Goal: Find specific page/section: Find specific page/section

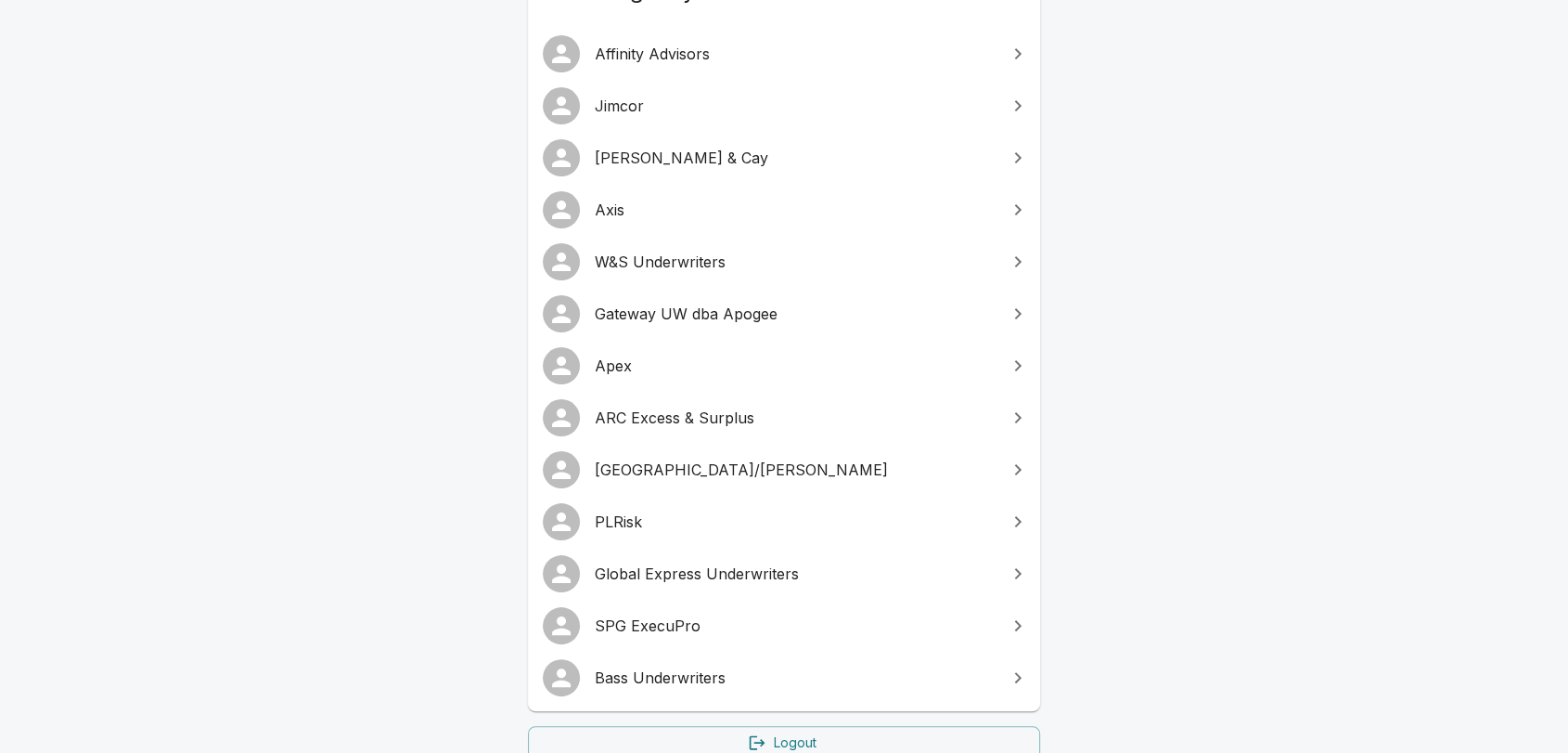
scroll to position [426, 0]
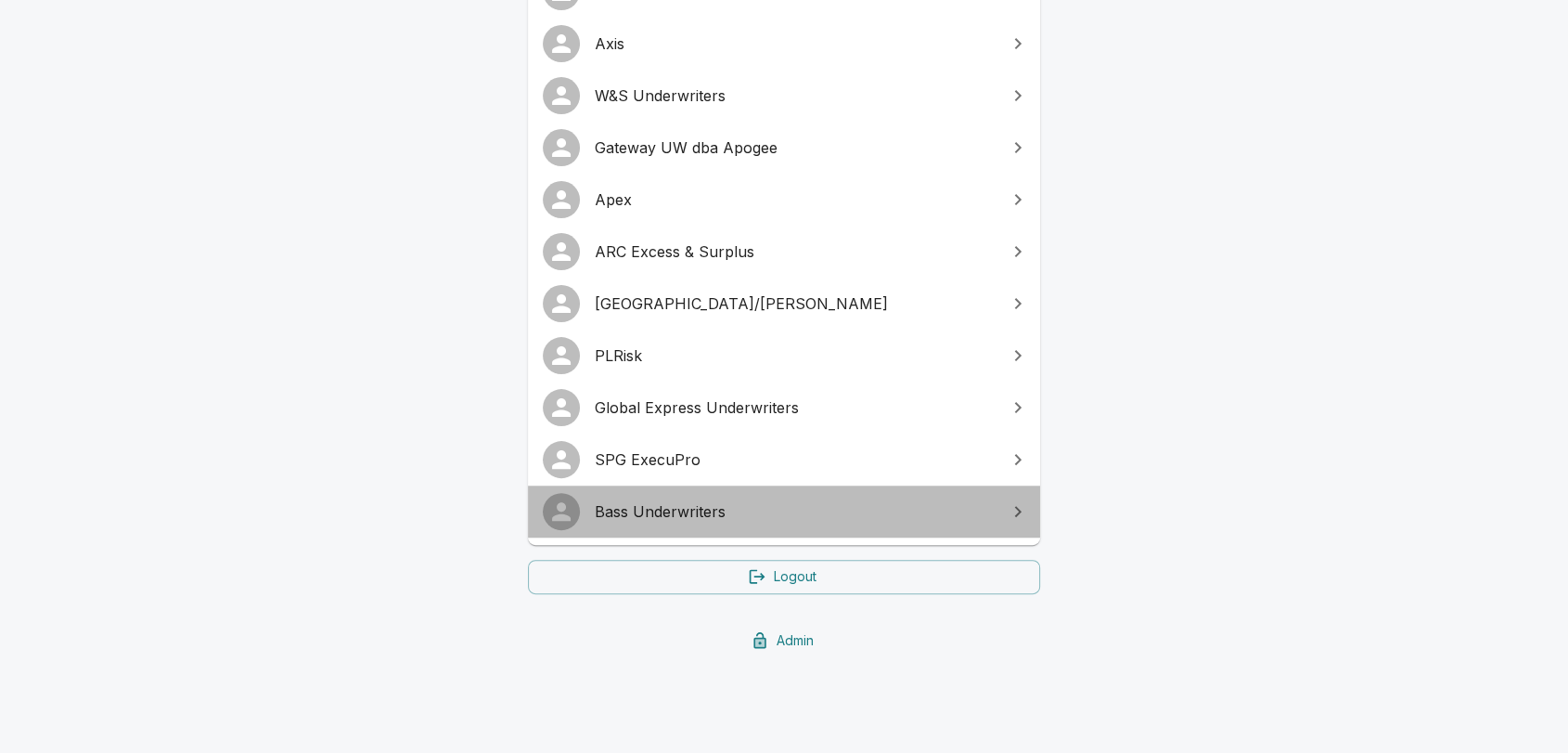
click at [693, 513] on span "Bass Underwriters" at bounding box center [795, 512] width 401 height 23
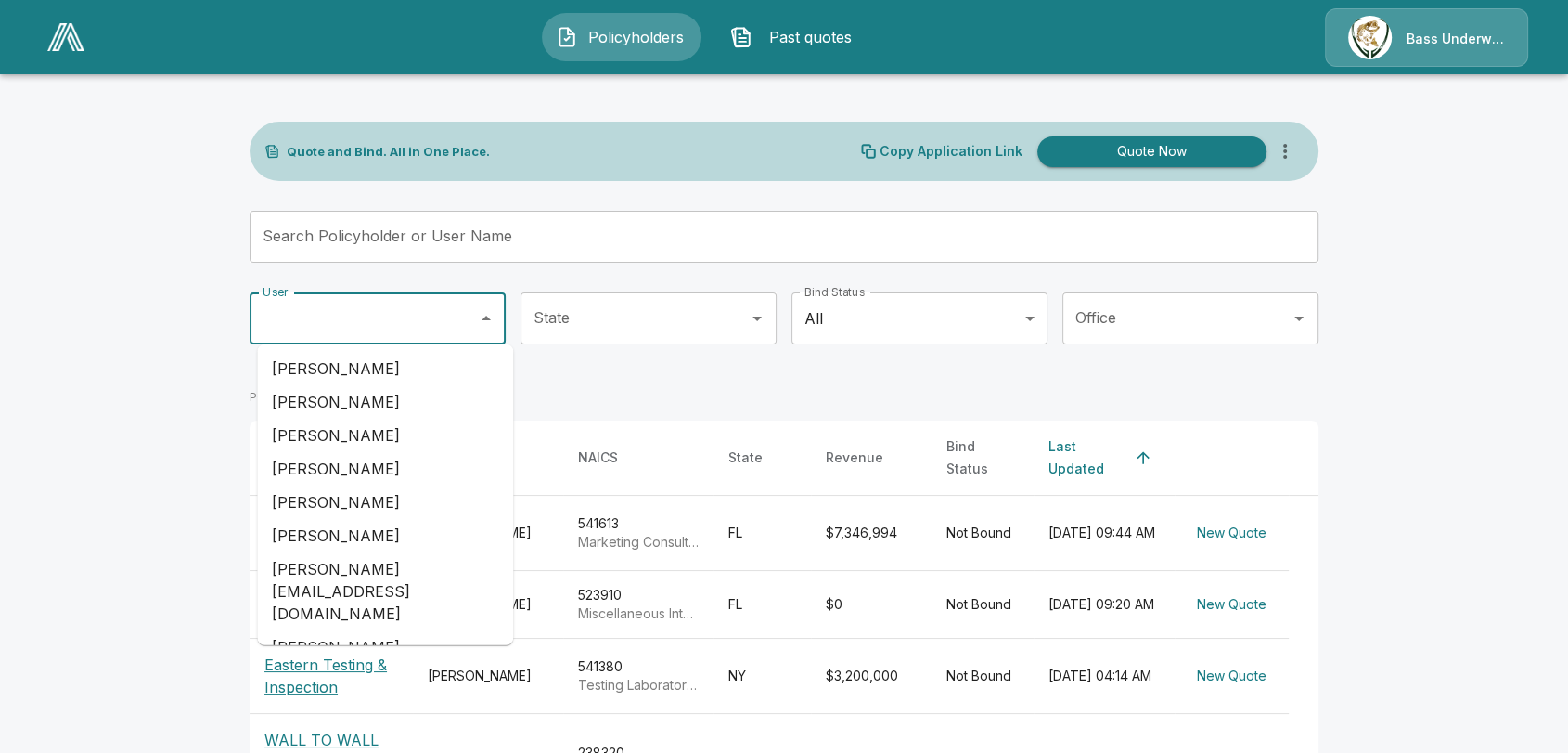
click at [348, 316] on input "User" at bounding box center [364, 317] width 212 height 35
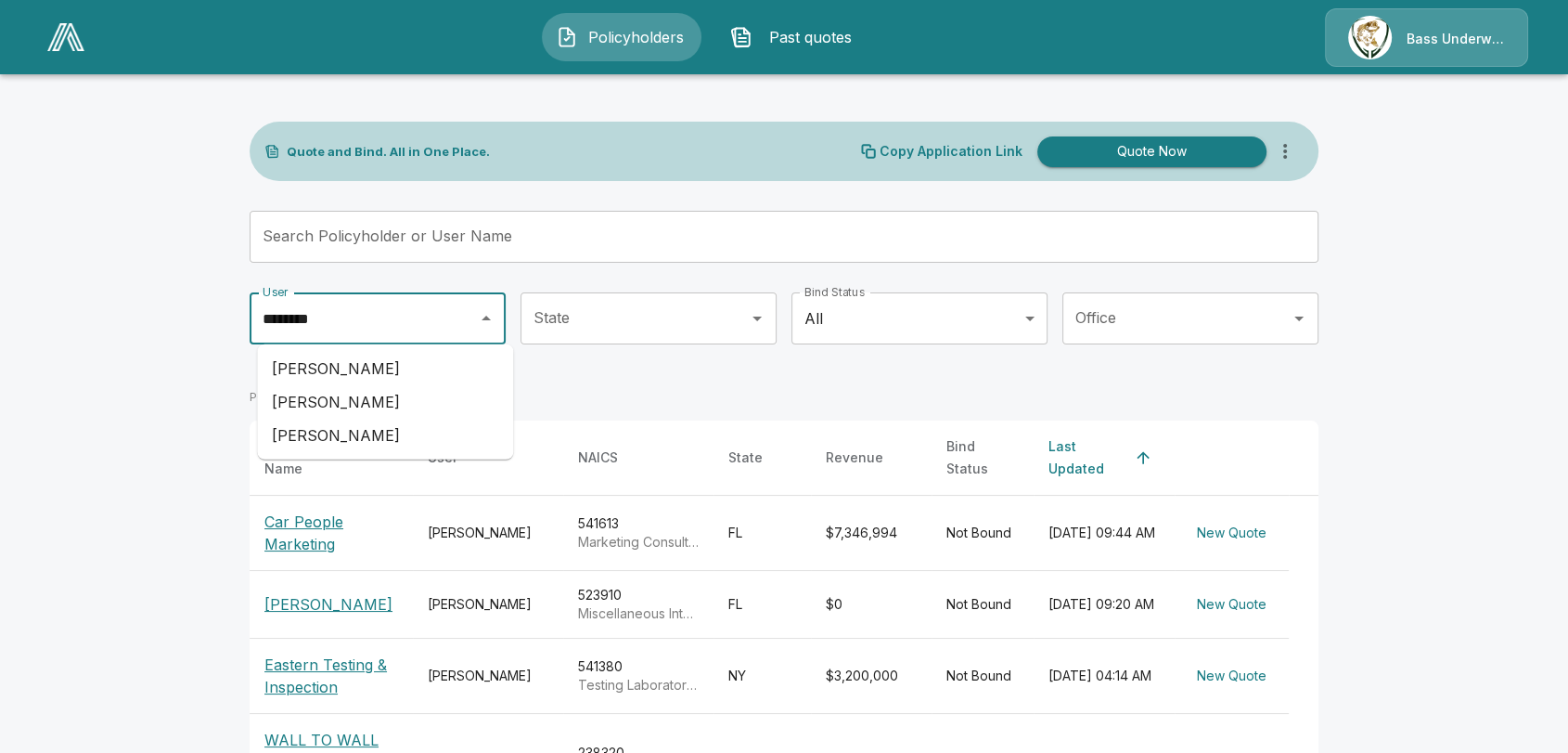
click at [346, 374] on li "Kolby Nawatani" at bounding box center [384, 368] width 256 height 33
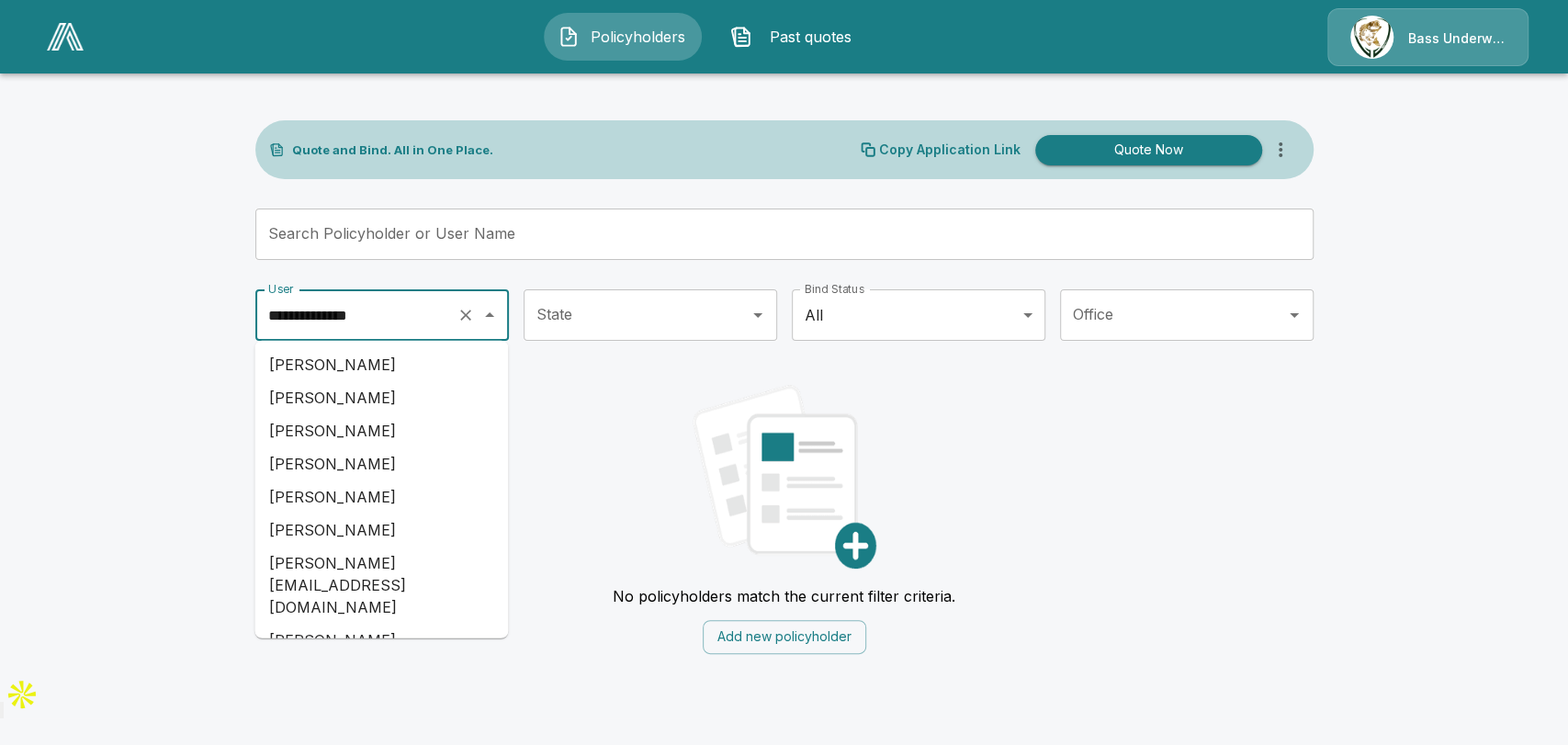
scroll to position [8295, 0]
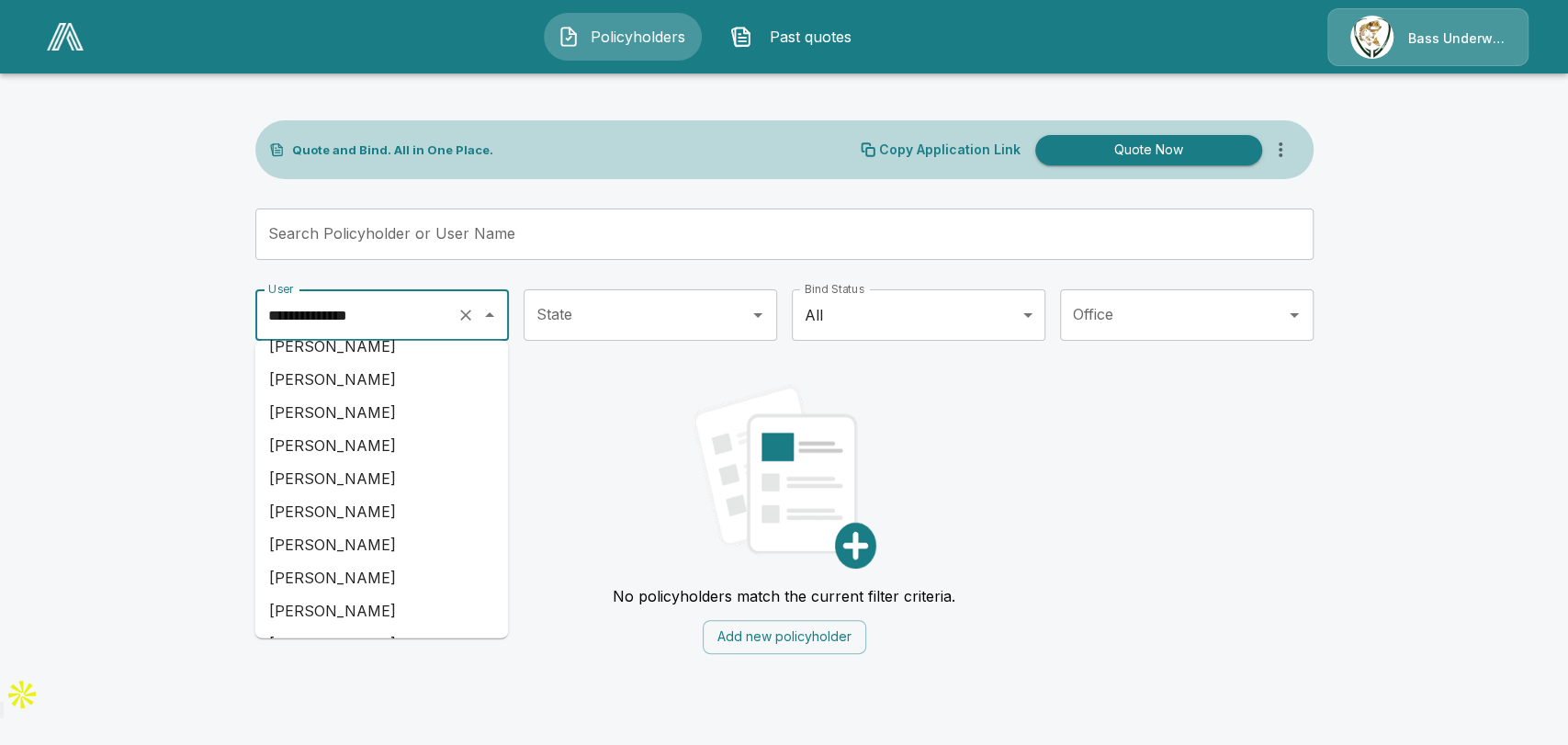
drag, startPoint x: 404, startPoint y: 318, endPoint x: 171, endPoint y: 308, distance: 233.2
click at [171, 308] on main "**********" at bounding box center [784, 337] width 1568 height 676
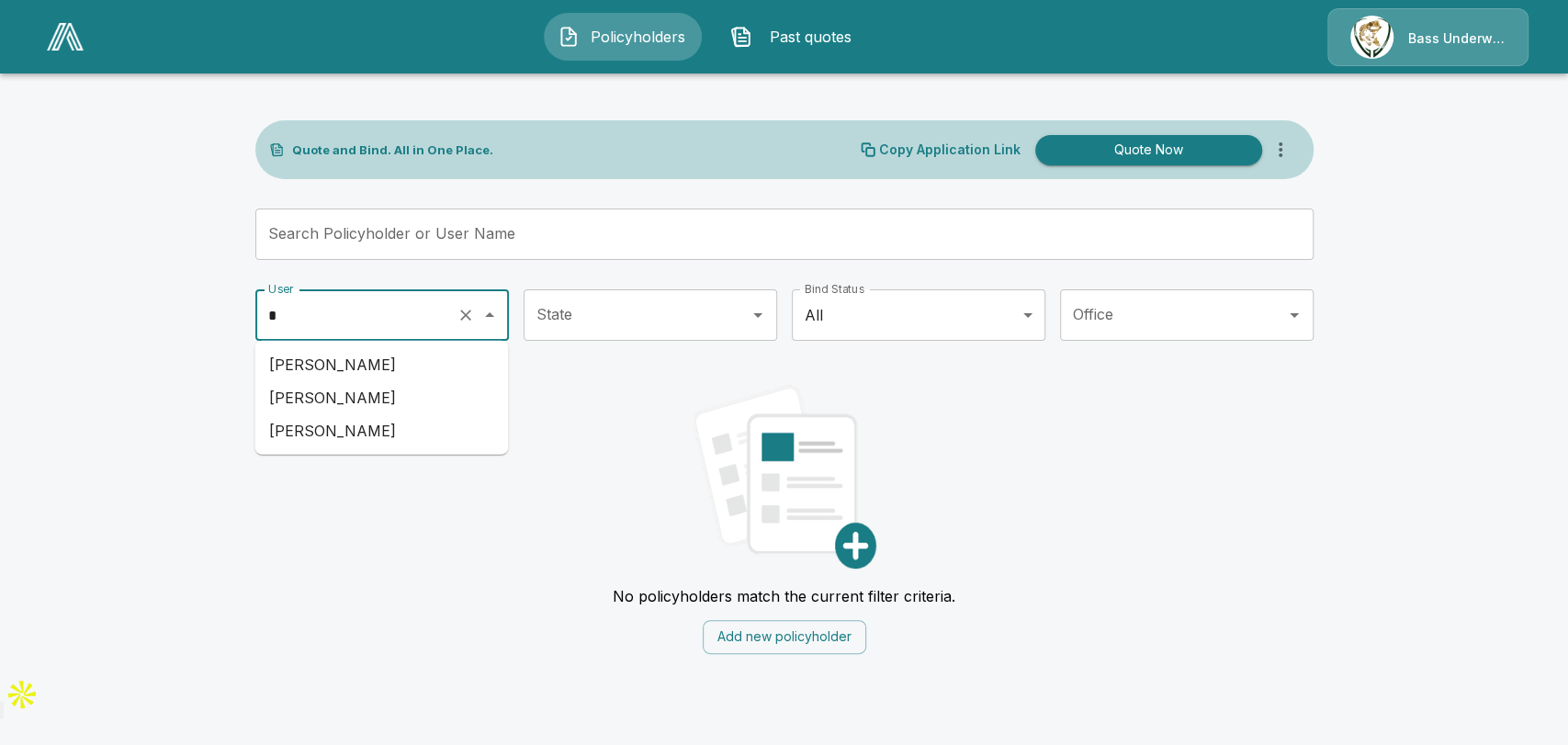
scroll to position [0, 0]
click at [348, 354] on li "Manuel Quiroz" at bounding box center [381, 364] width 253 height 33
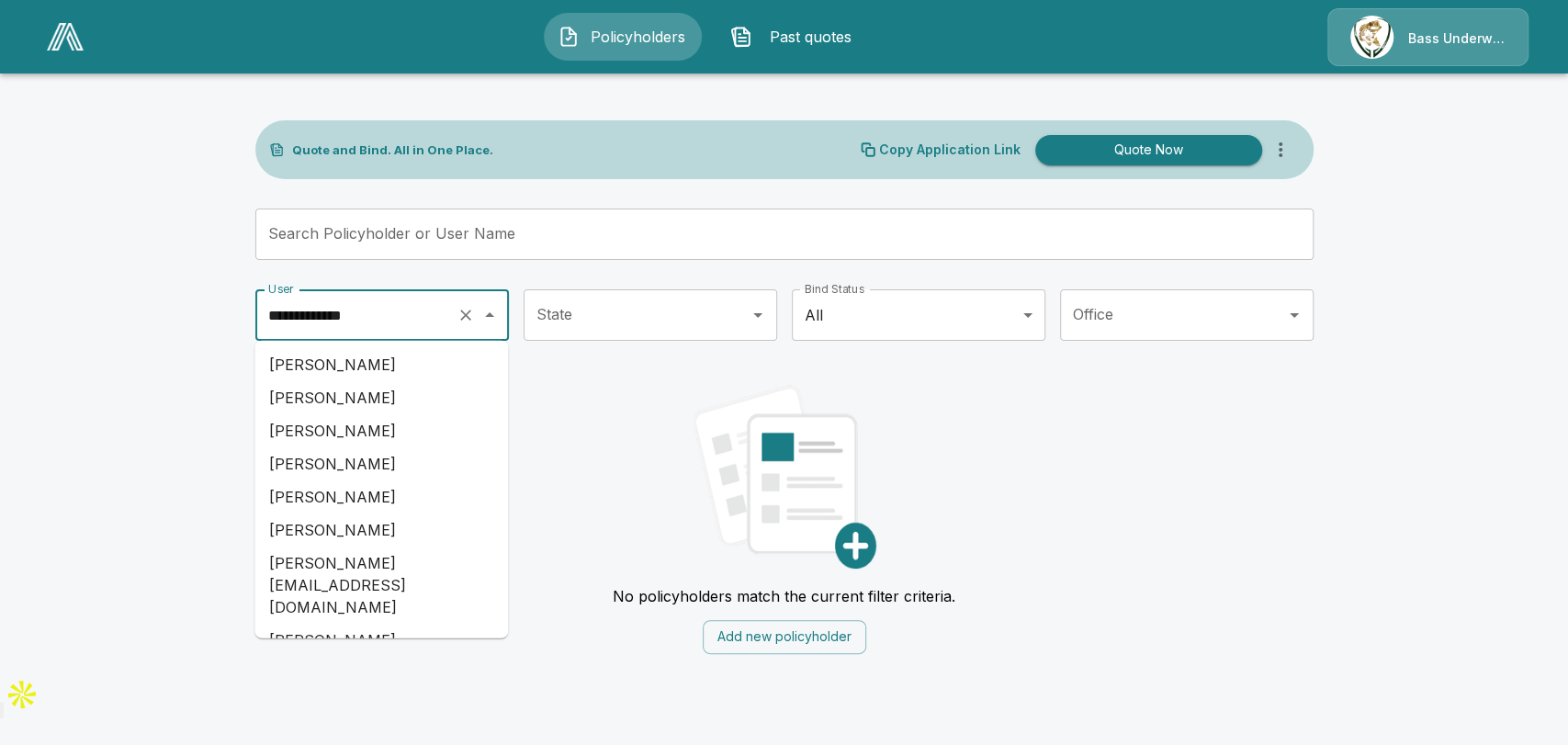
scroll to position [9253, 0]
drag, startPoint x: 393, startPoint y: 320, endPoint x: 209, endPoint y: 330, distance: 184.3
click at [209, 330] on main "**********" at bounding box center [784, 337] width 1568 height 676
paste input "**"
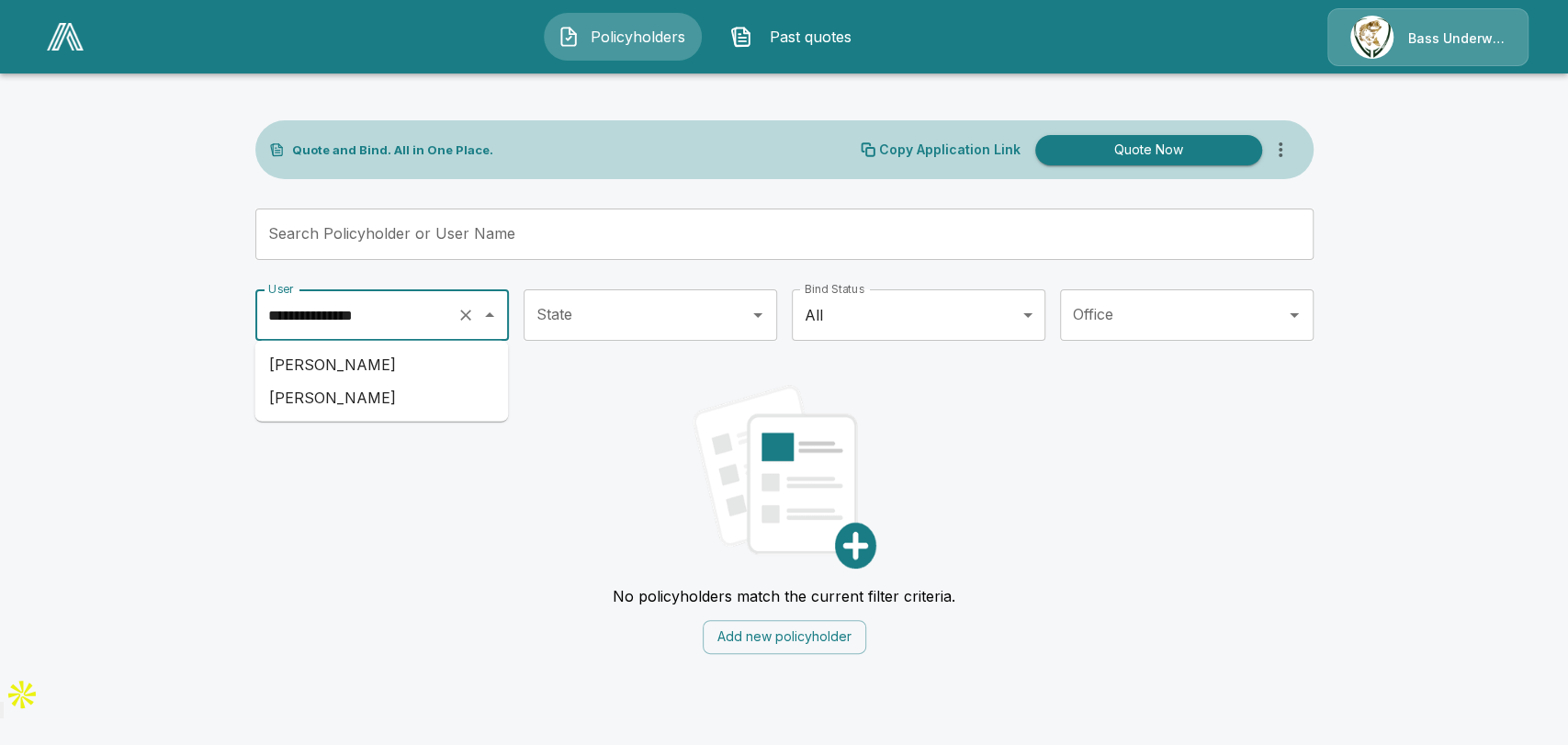
scroll to position [0, 0]
click at [381, 354] on li "Gabriel Sanchez" at bounding box center [381, 364] width 253 height 33
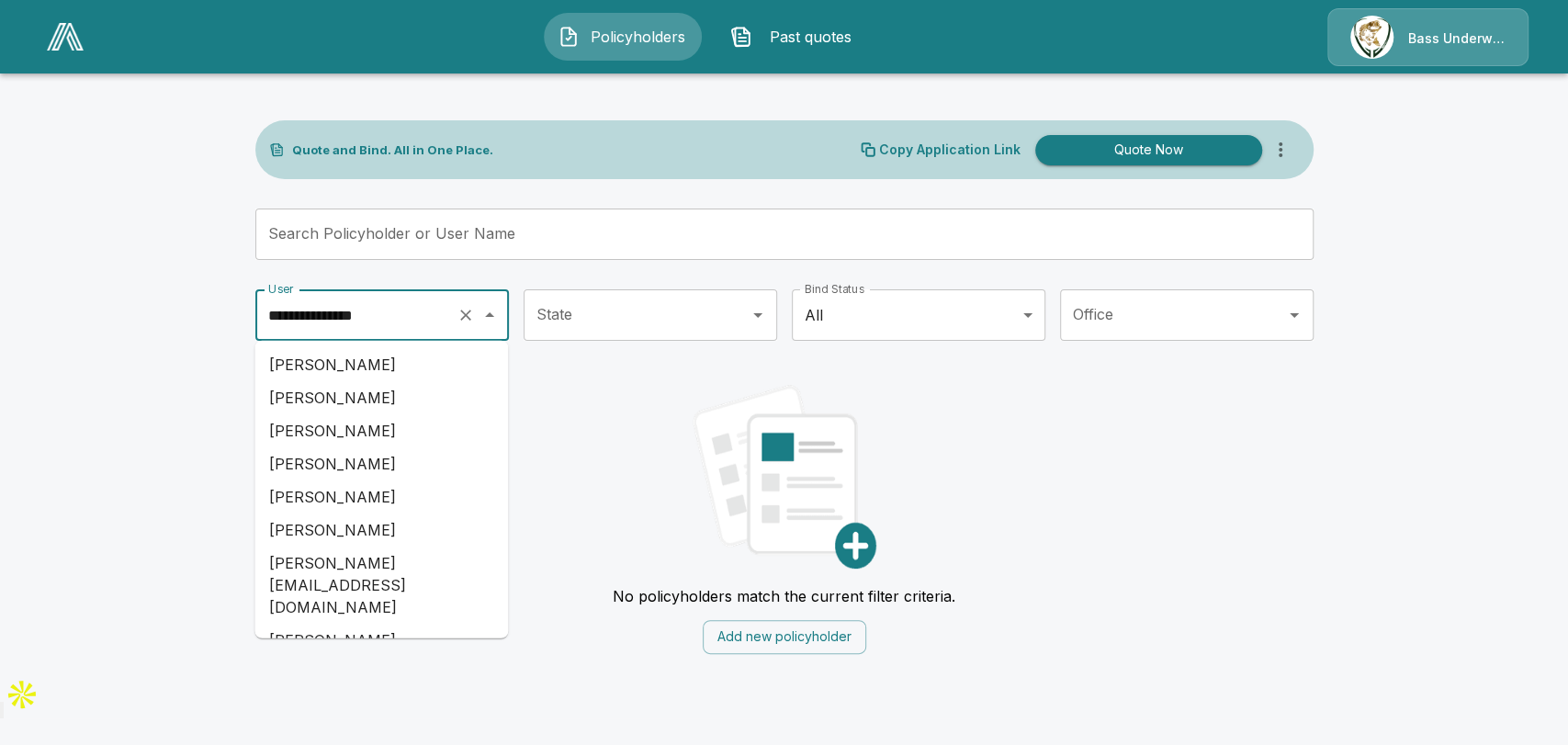
scroll to position [4922, 0]
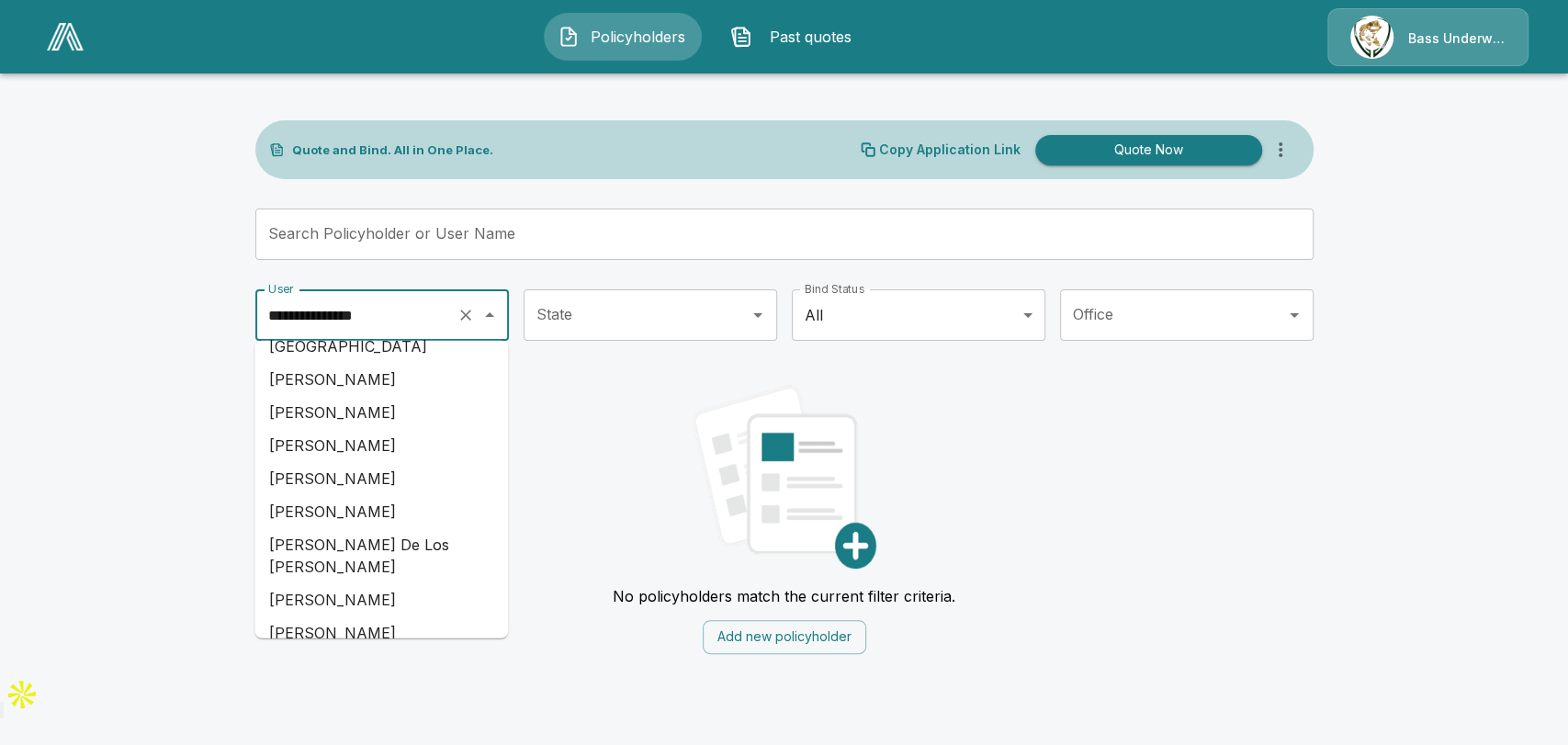
drag, startPoint x: 408, startPoint y: 316, endPoint x: 195, endPoint y: 311, distance: 213.1
click at [195, 311] on main "**********" at bounding box center [784, 337] width 1568 height 676
paste input "text"
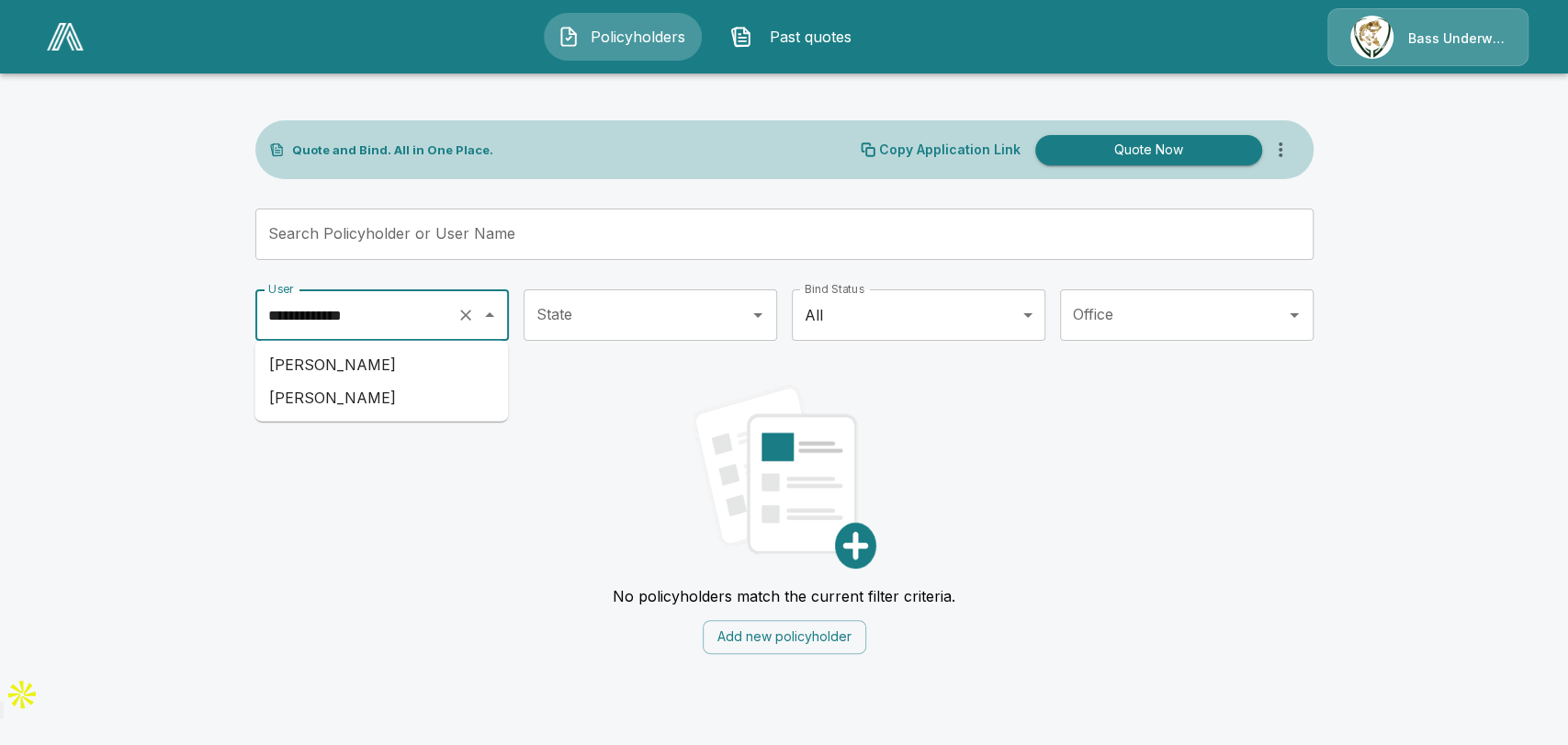
click at [395, 365] on li "Caiden Hoopes" at bounding box center [381, 364] width 253 height 33
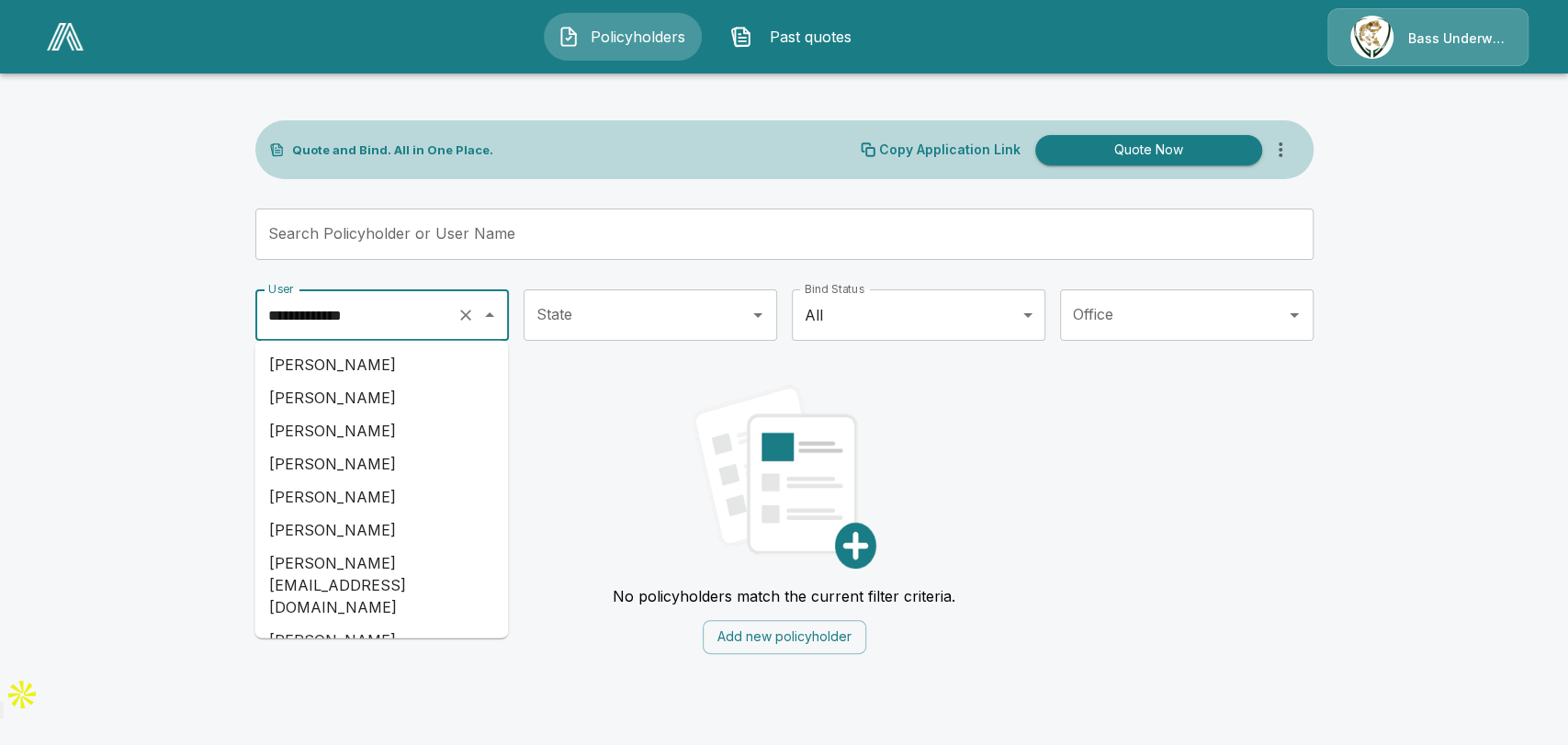
scroll to position [2113, 0]
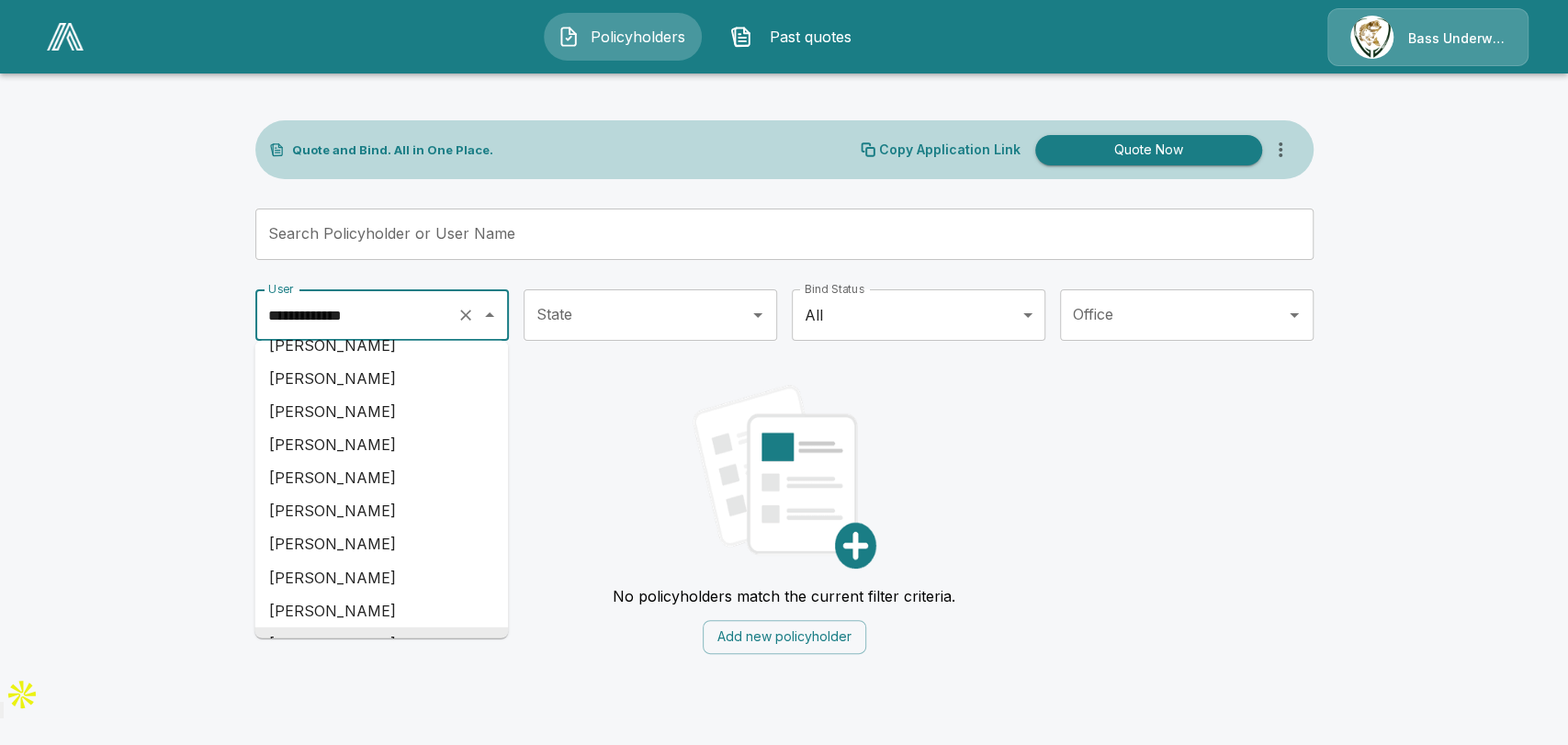
drag, startPoint x: 399, startPoint y: 319, endPoint x: 205, endPoint y: 329, distance: 194.3
click at [205, 329] on main "**********" at bounding box center [784, 337] width 1568 height 676
paste input "text"
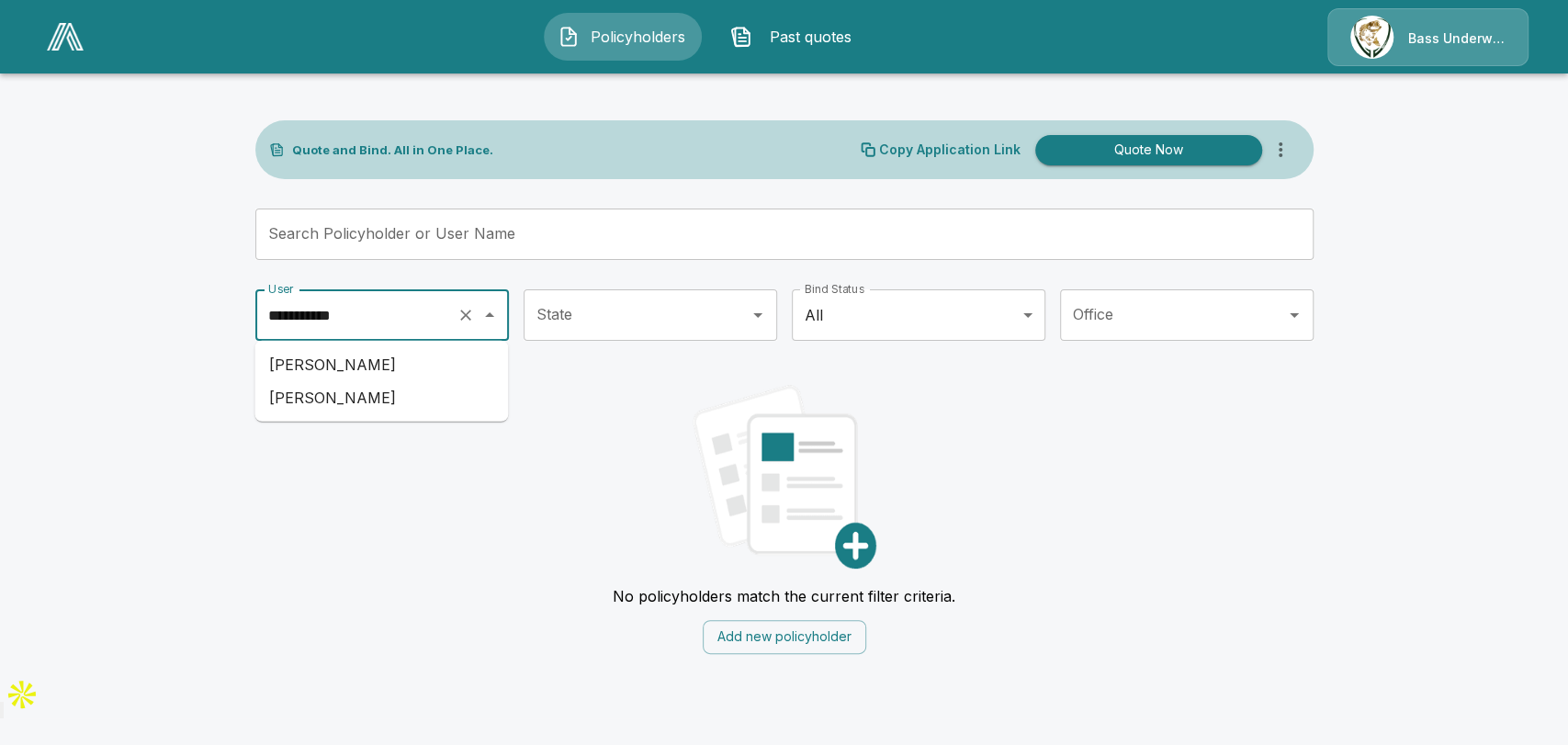
scroll to position [0, 0]
click at [340, 360] on li "Andrew Chan" at bounding box center [381, 364] width 253 height 33
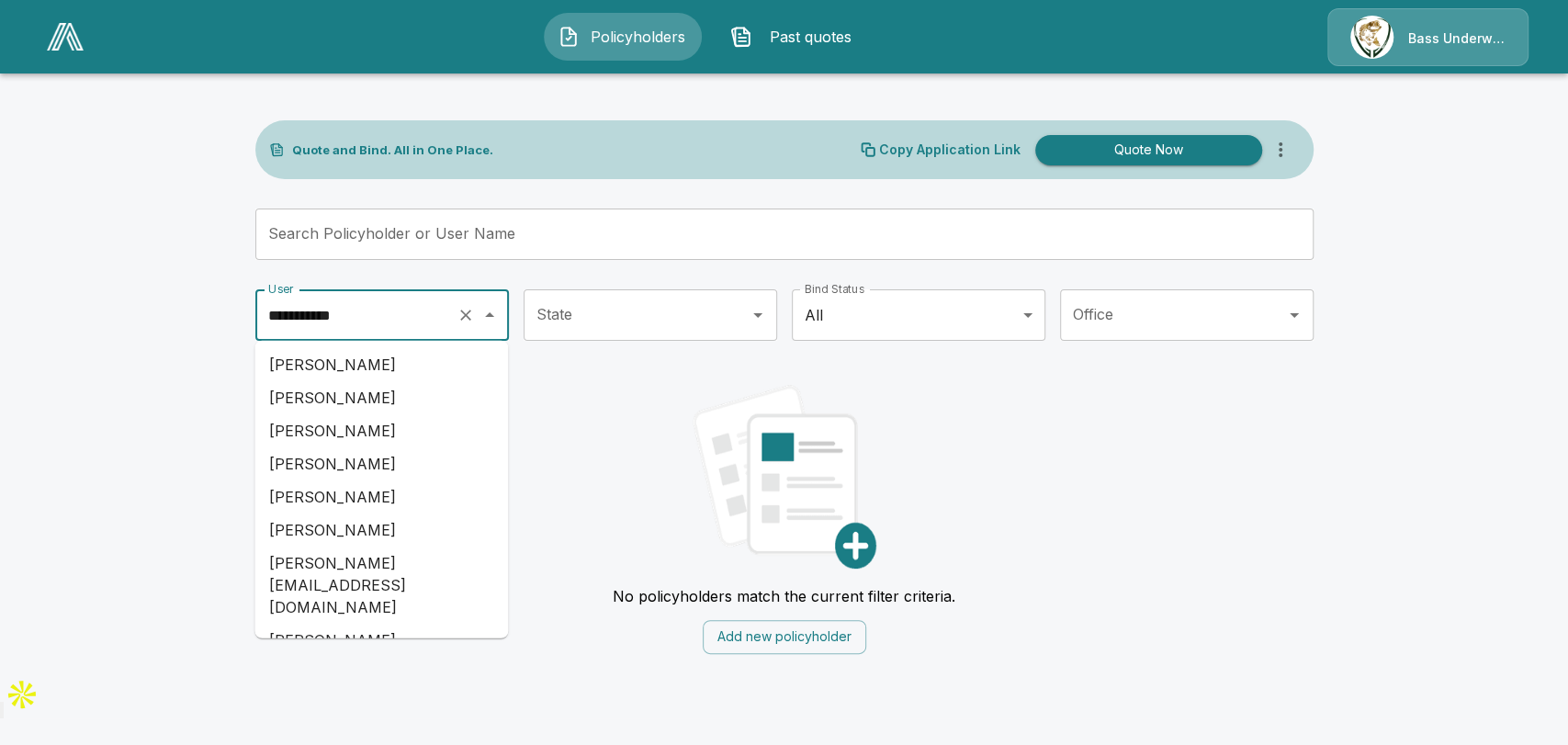
scroll to position [592, 0]
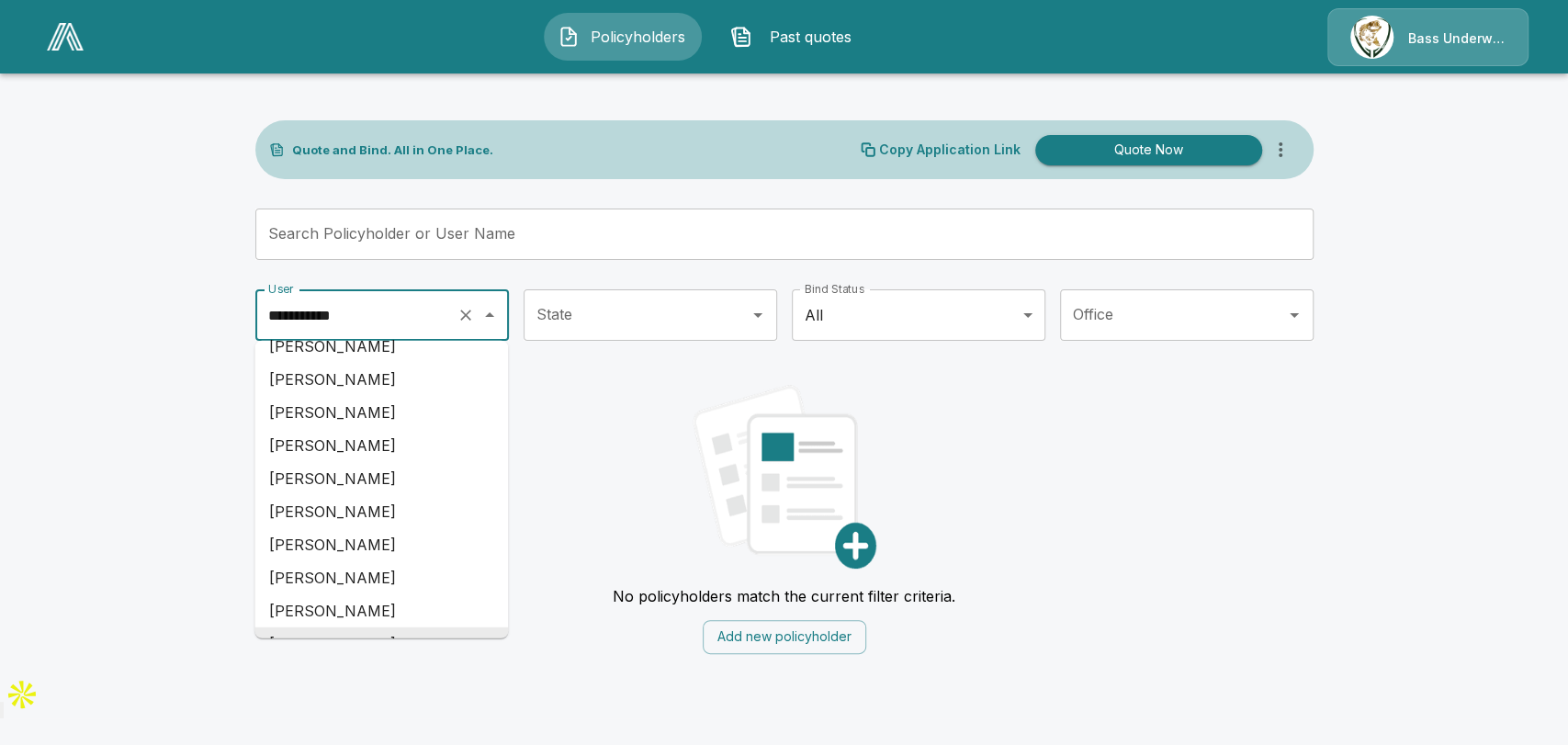
drag, startPoint x: 394, startPoint y: 317, endPoint x: 198, endPoint y: 322, distance: 196.1
click at [198, 322] on main "**********" at bounding box center [784, 337] width 1568 height 676
paste input "***"
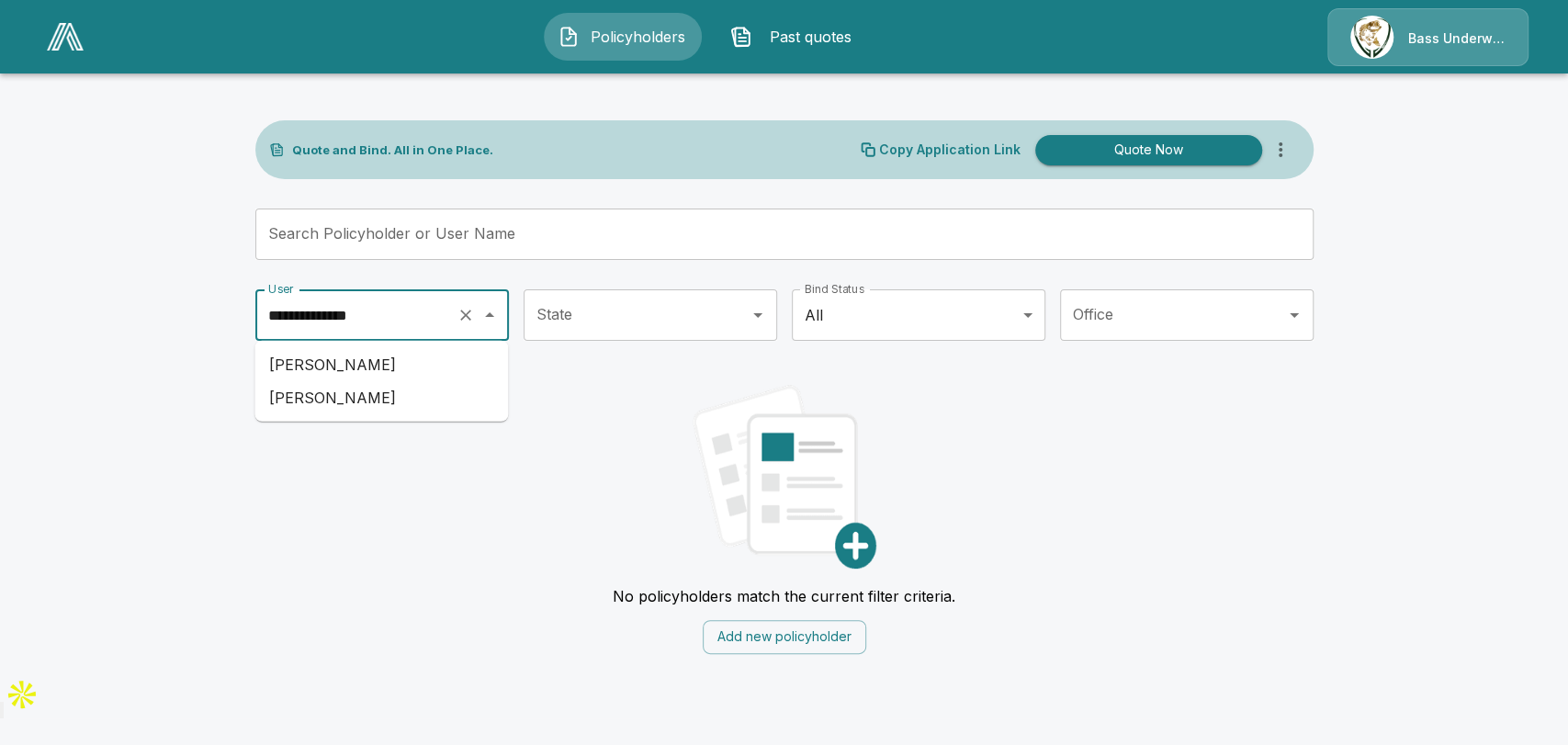
click at [369, 362] on li "Adrian Nikaein" at bounding box center [381, 364] width 253 height 33
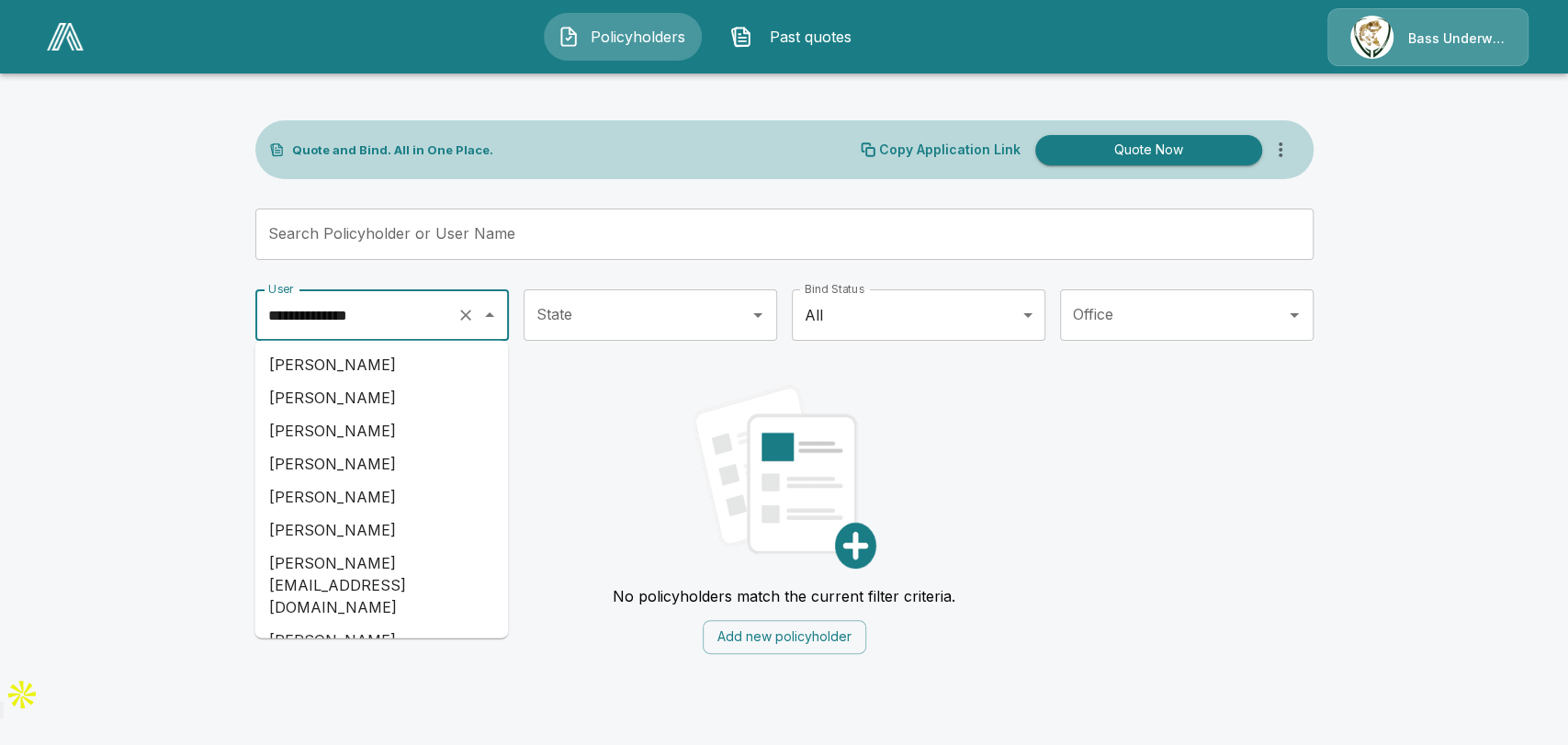
scroll to position [194, 0]
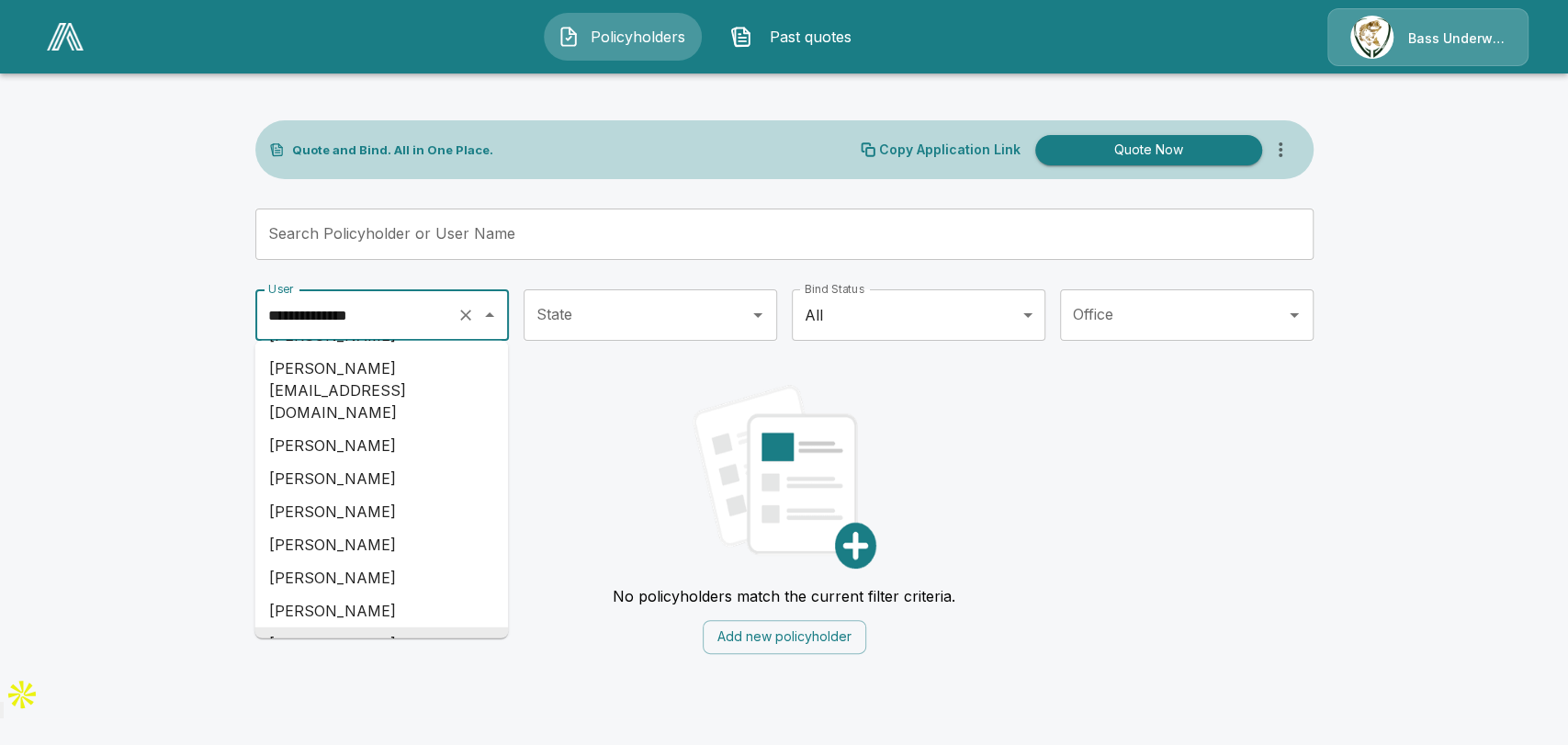
drag, startPoint x: 390, startPoint y: 318, endPoint x: 185, endPoint y: 314, distance: 205.0
click at [185, 314] on main "**********" at bounding box center [784, 337] width 1568 height 676
paste input "text"
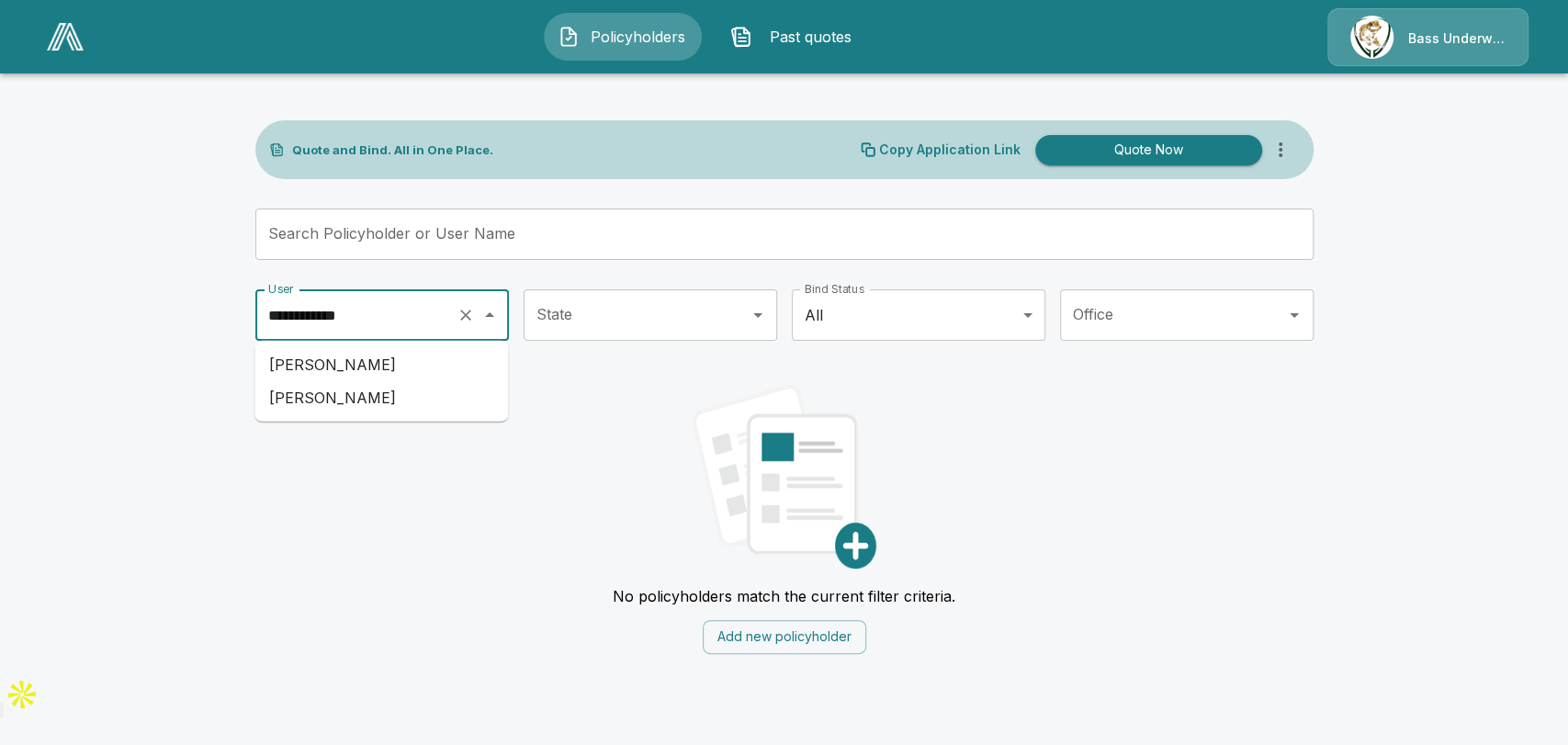
click at [367, 394] on li "Troy Gramont" at bounding box center [381, 397] width 253 height 33
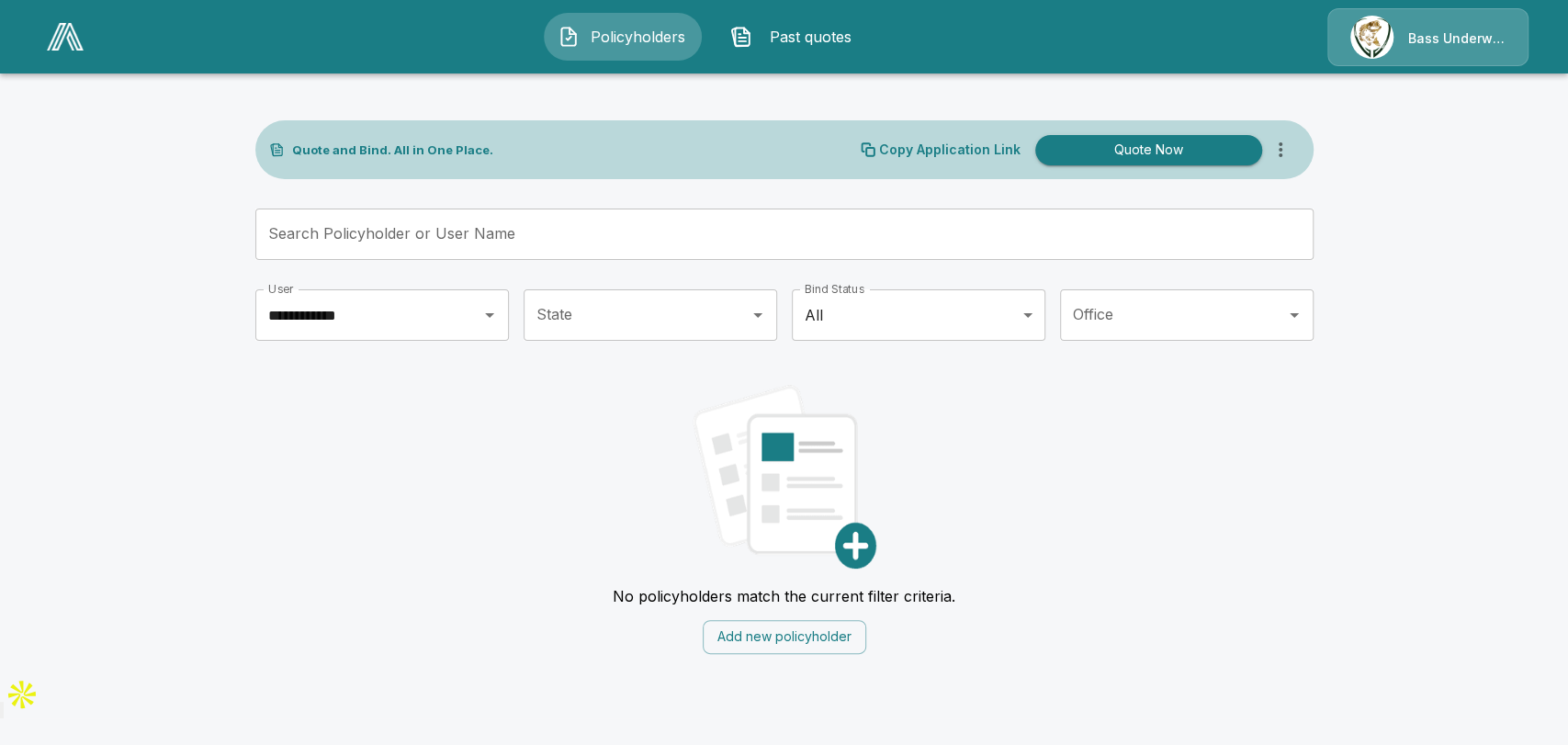
click at [382, 422] on div "No policyholders match the current filter criteria. Add new policyholder" at bounding box center [784, 512] width 1058 height 284
click at [480, 316] on icon "Open" at bounding box center [490, 315] width 22 height 22
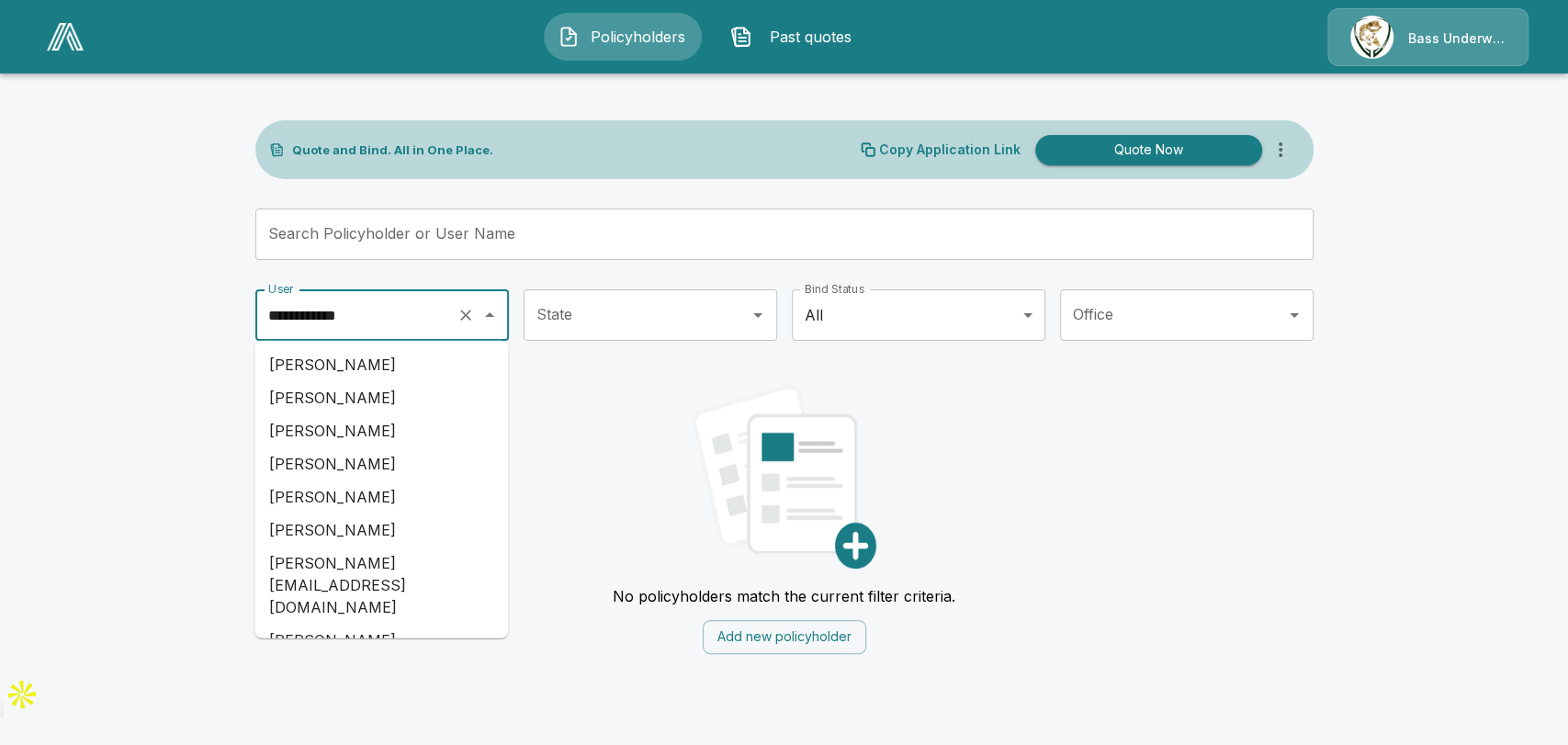
scroll to position [13176, 0]
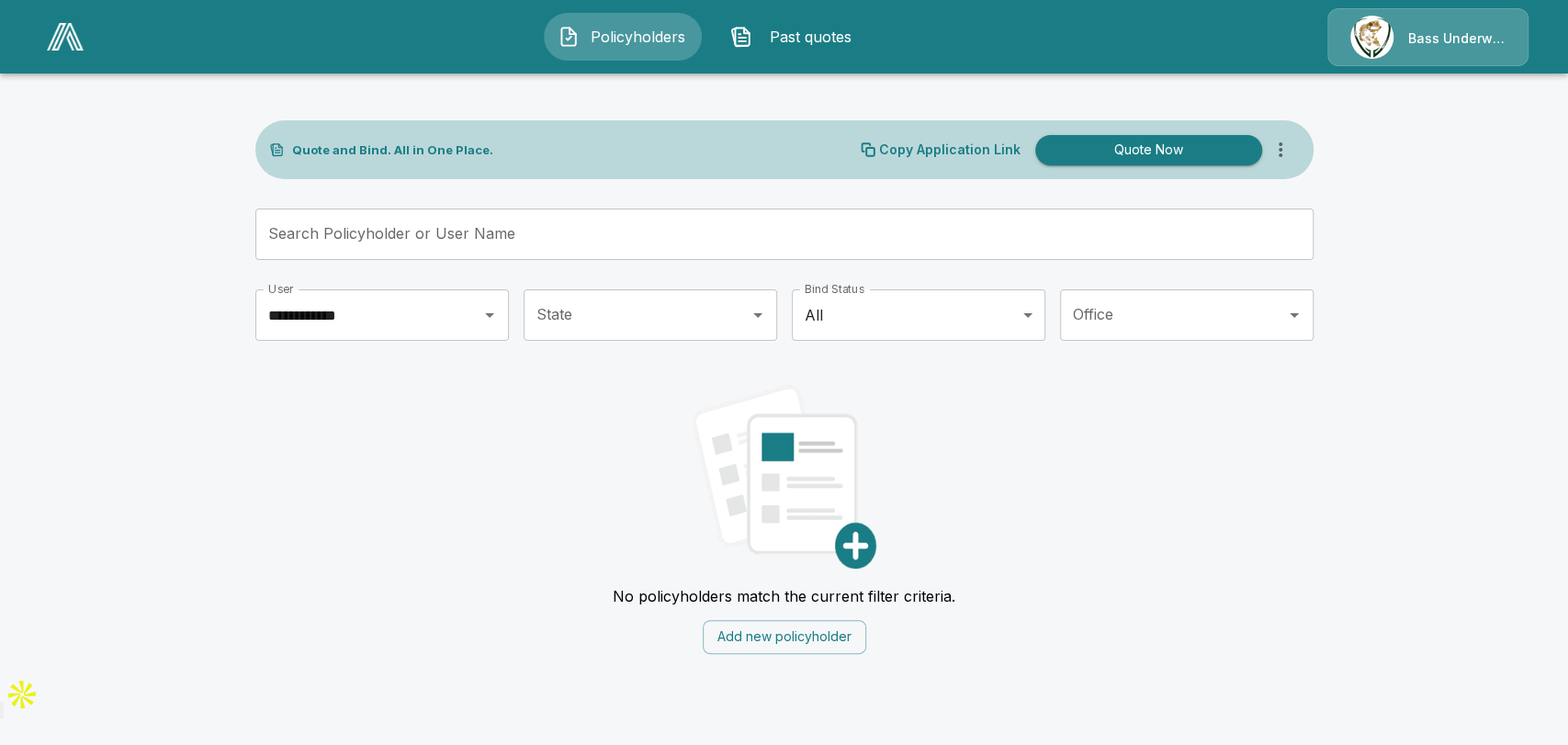
click at [560, 398] on div "No policyholders match the current filter criteria. Add new policyholder" at bounding box center [784, 512] width 1058 height 284
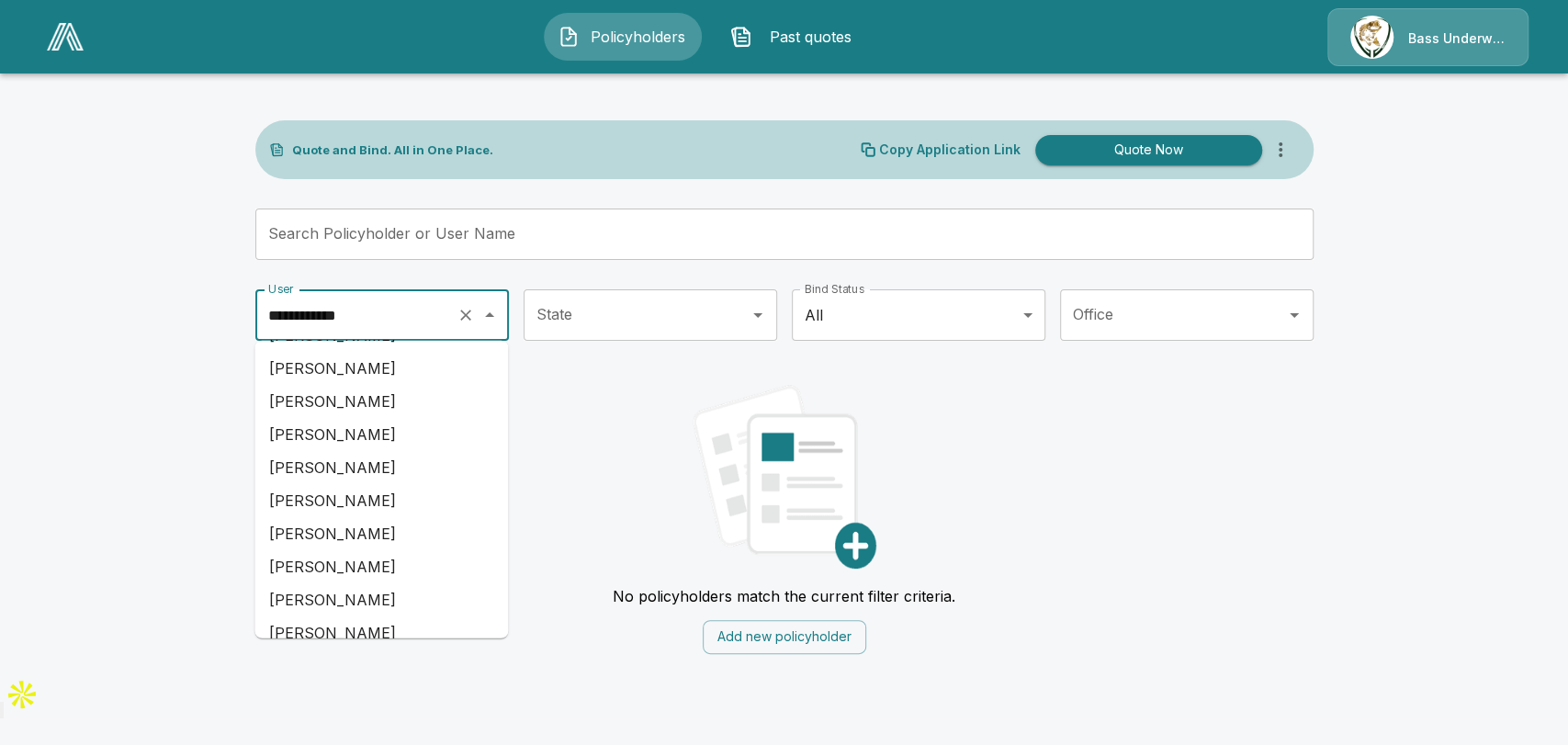
drag, startPoint x: 410, startPoint y: 318, endPoint x: 154, endPoint y: 305, distance: 256.3
click at [154, 305] on main "**********" at bounding box center [784, 337] width 1568 height 676
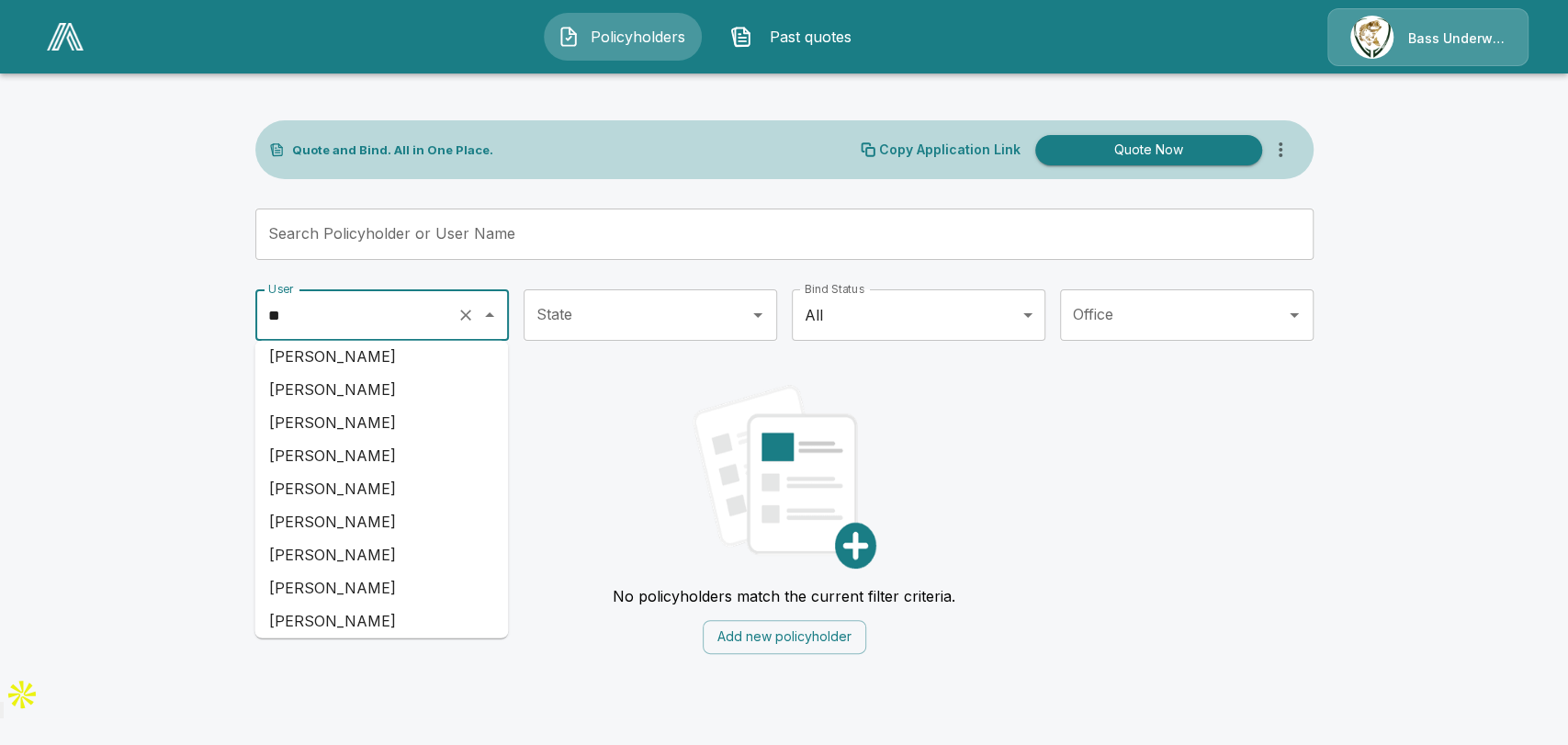
scroll to position [0, 0]
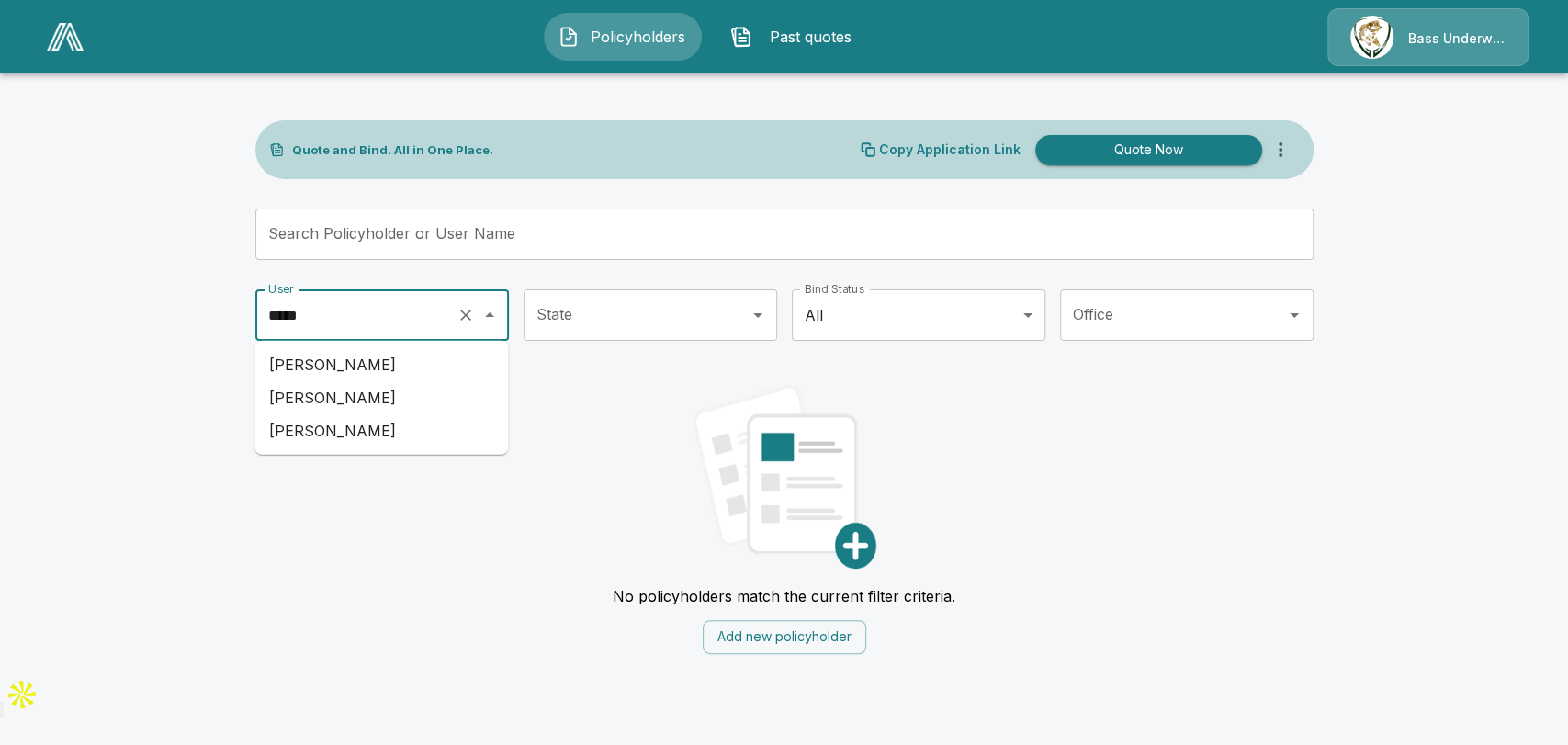
click at [371, 365] on li "[PERSON_NAME]" at bounding box center [381, 364] width 253 height 33
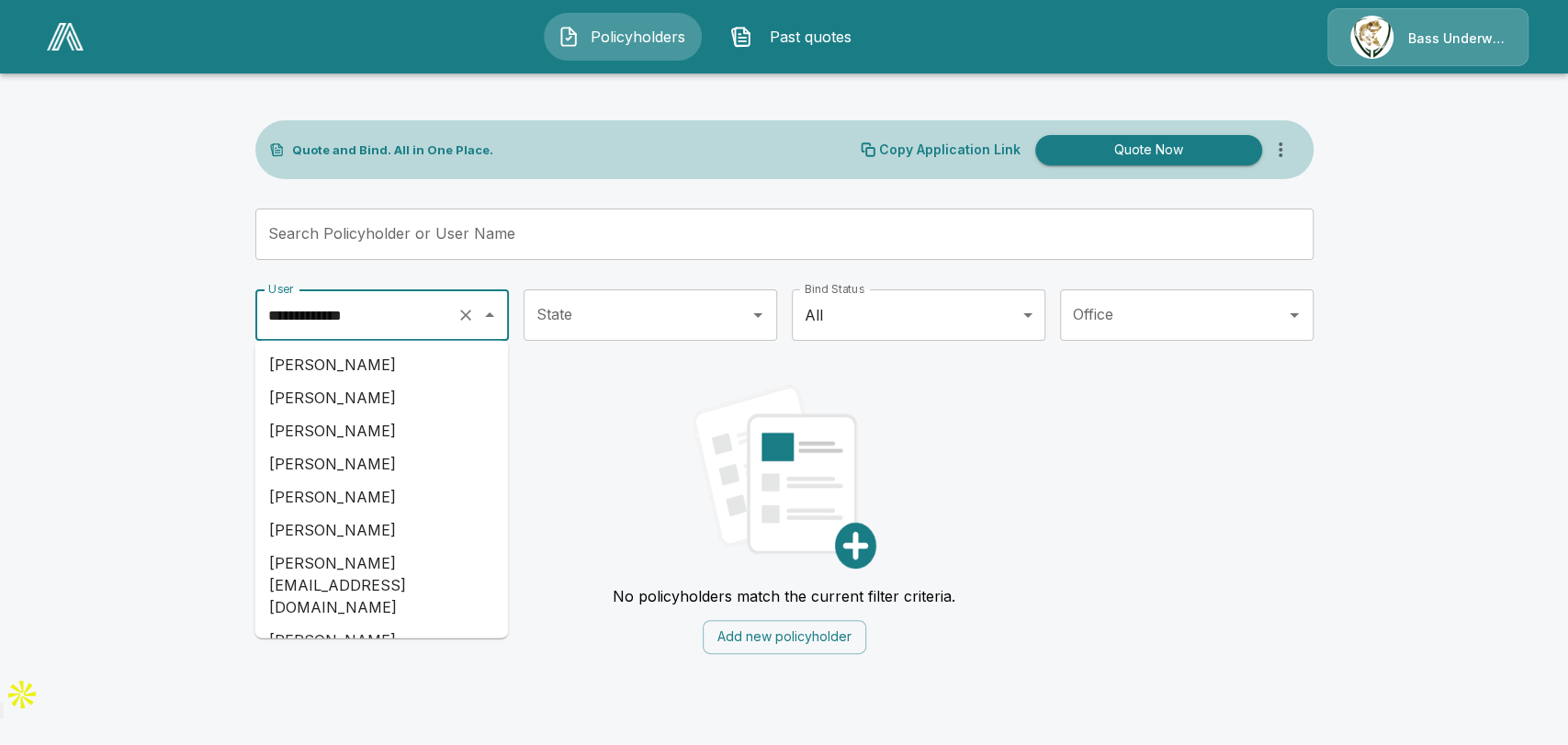
click at [421, 311] on input "**********" at bounding box center [356, 314] width 185 height 35
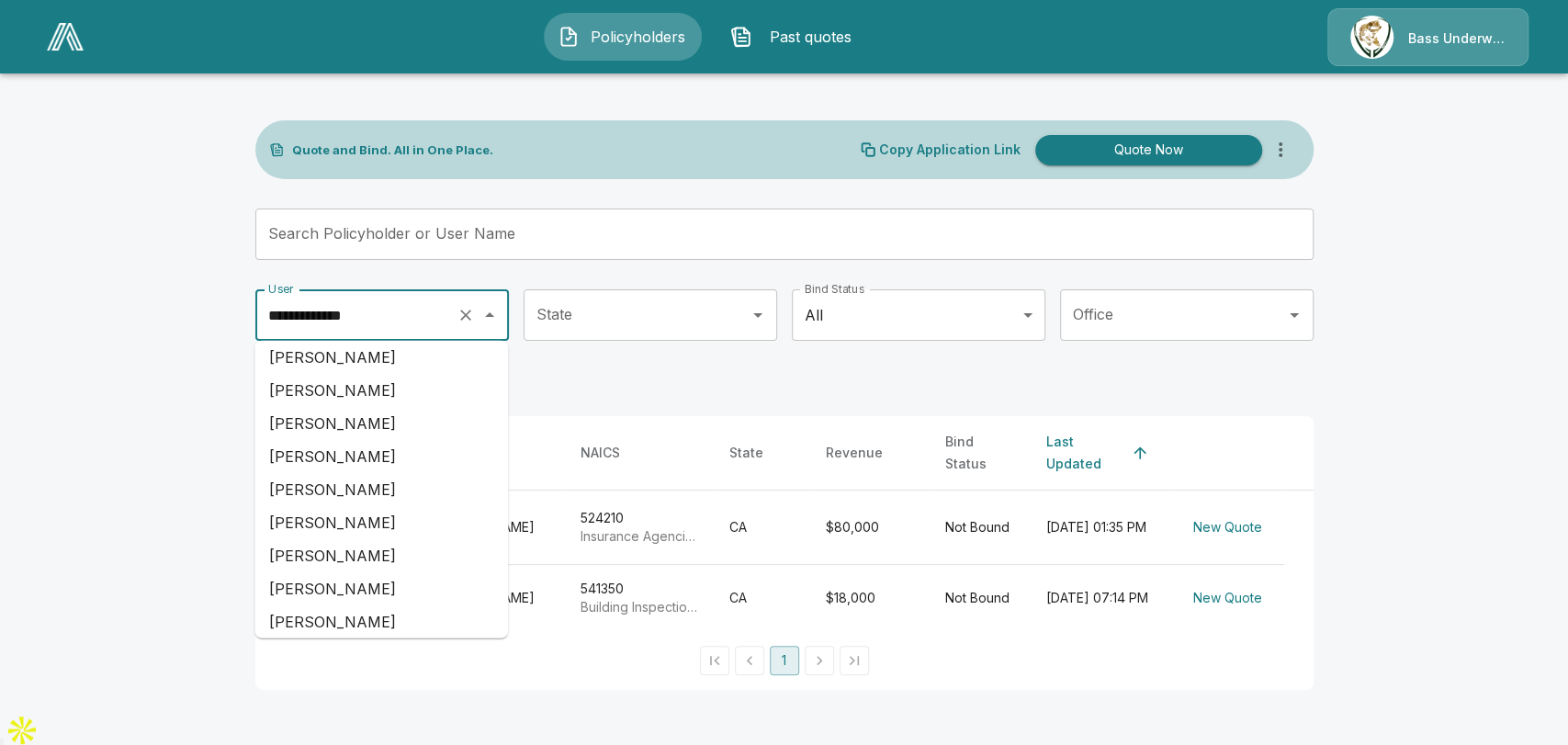
type input "**********"
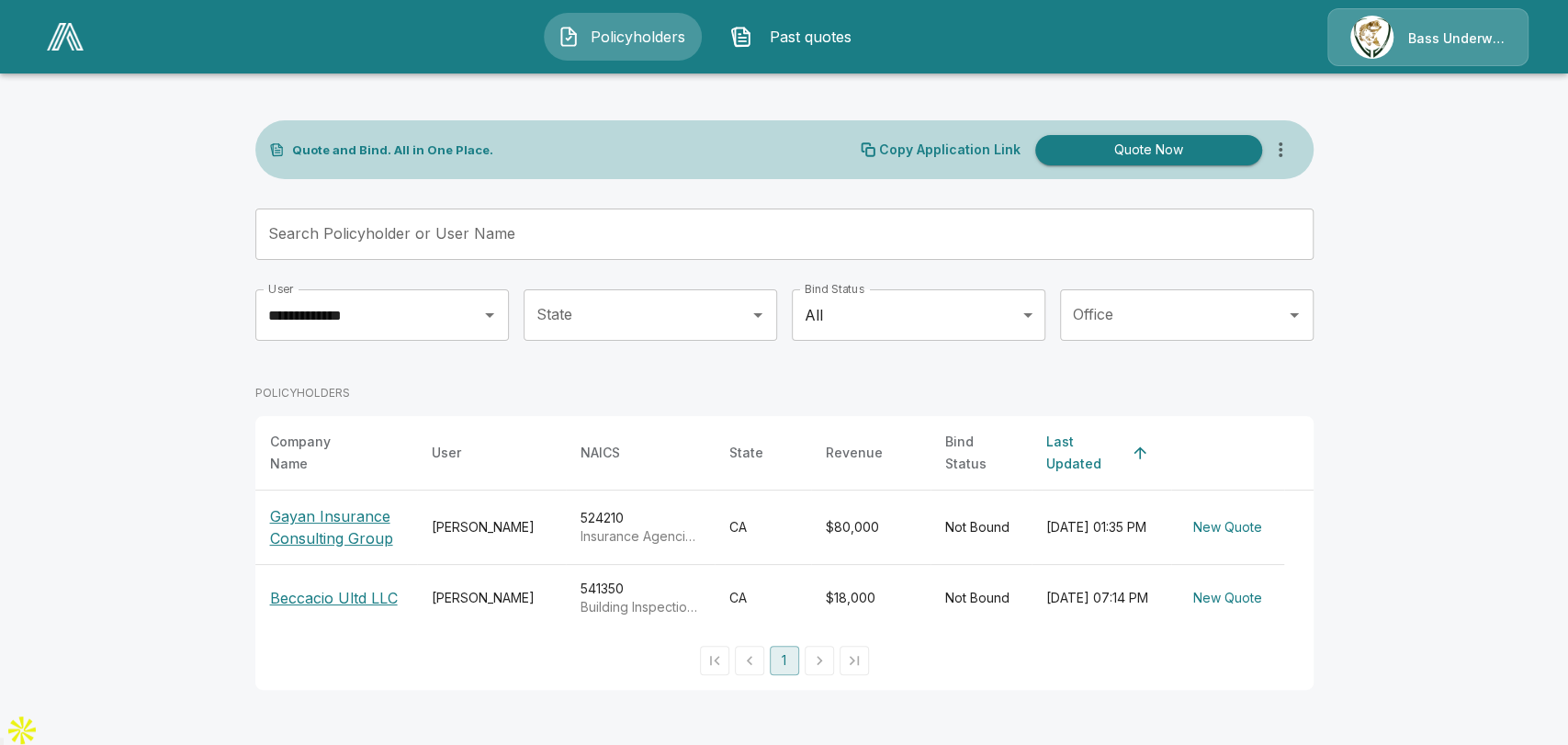
click at [793, 380] on div "POLICYHOLDERS" at bounding box center [784, 393] width 1058 height 46
click at [352, 511] on p "Gayan Insurance Consulting Group" at bounding box center [336, 526] width 132 height 44
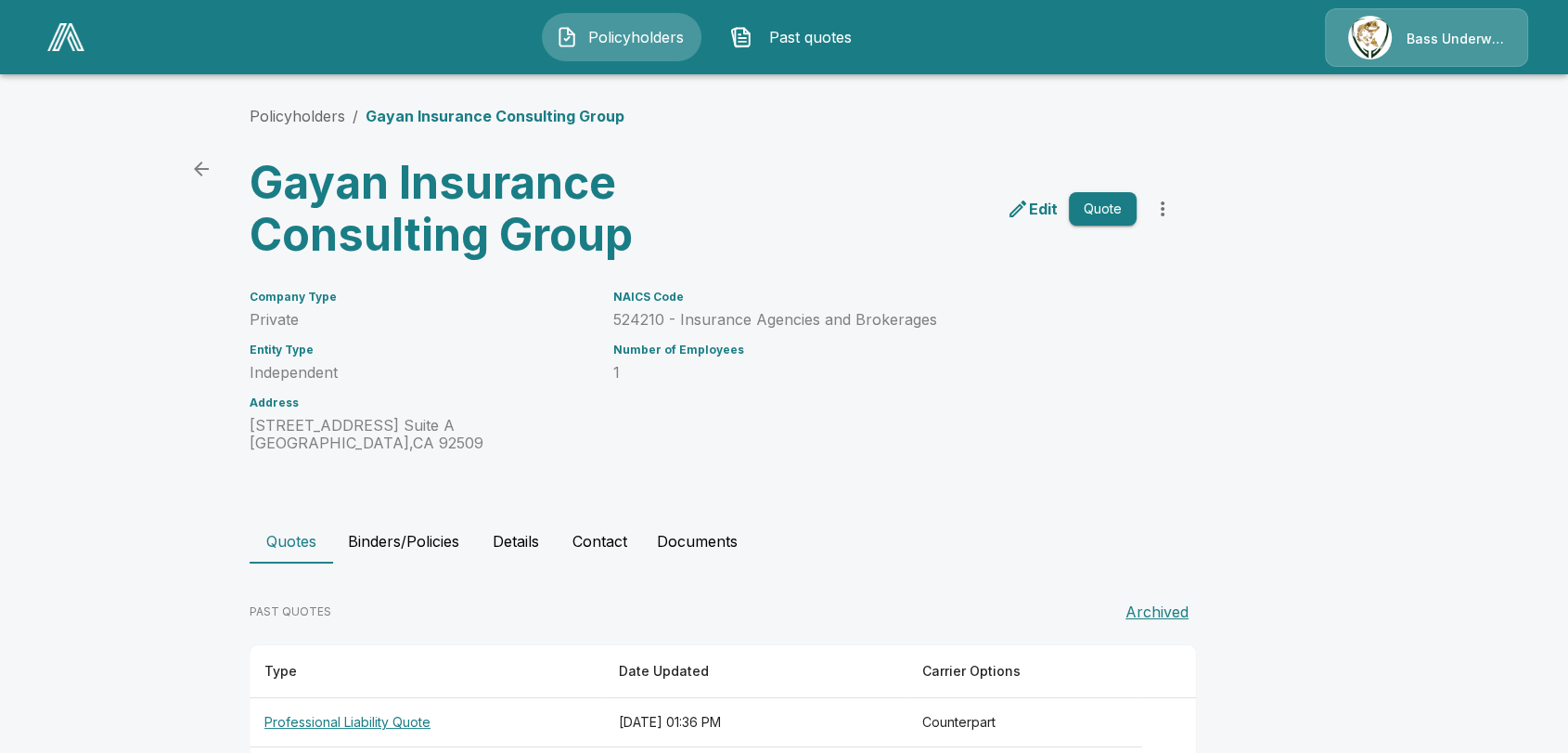
scroll to position [78, 0]
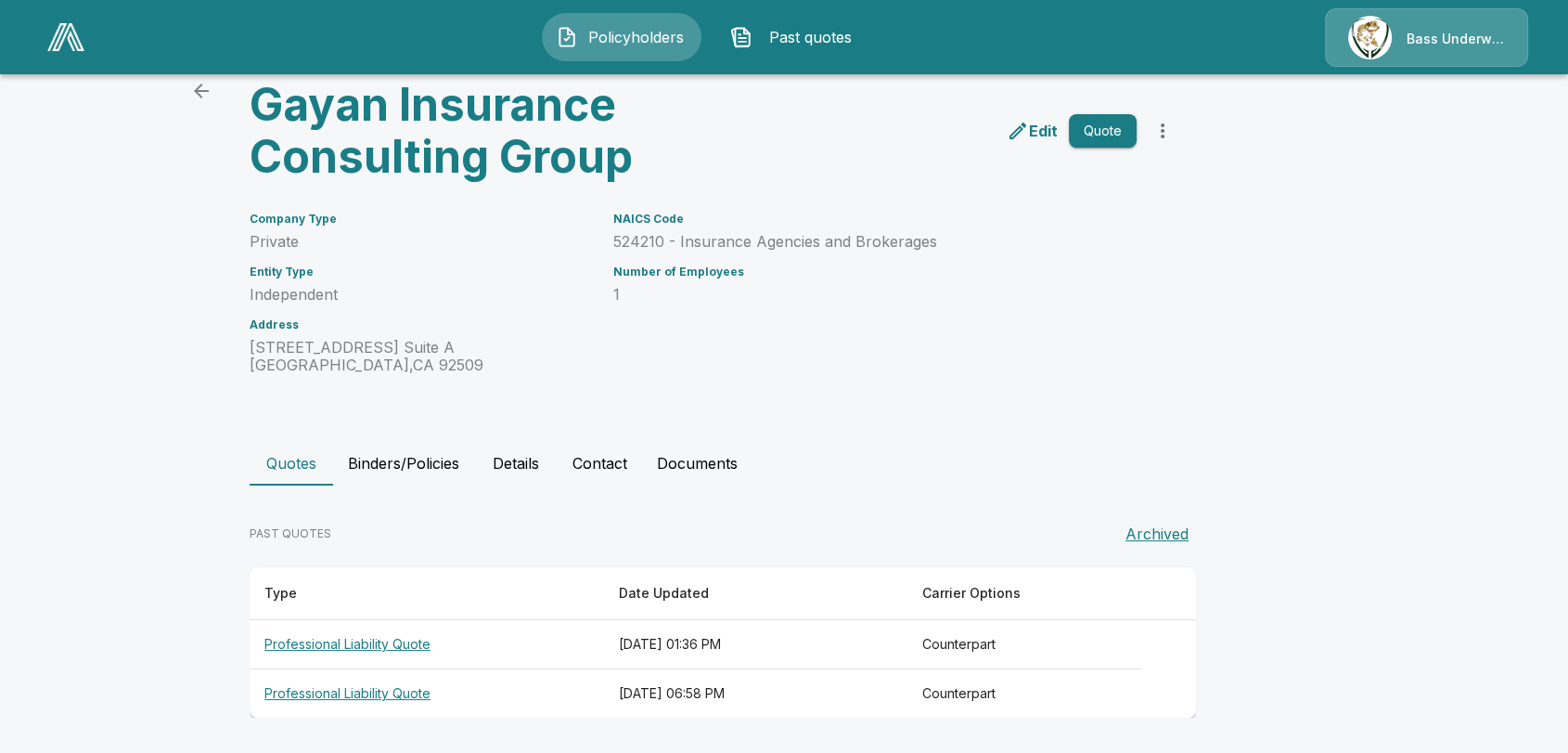
click at [378, 642] on th "Professional Liability Quote" at bounding box center [426, 644] width 354 height 49
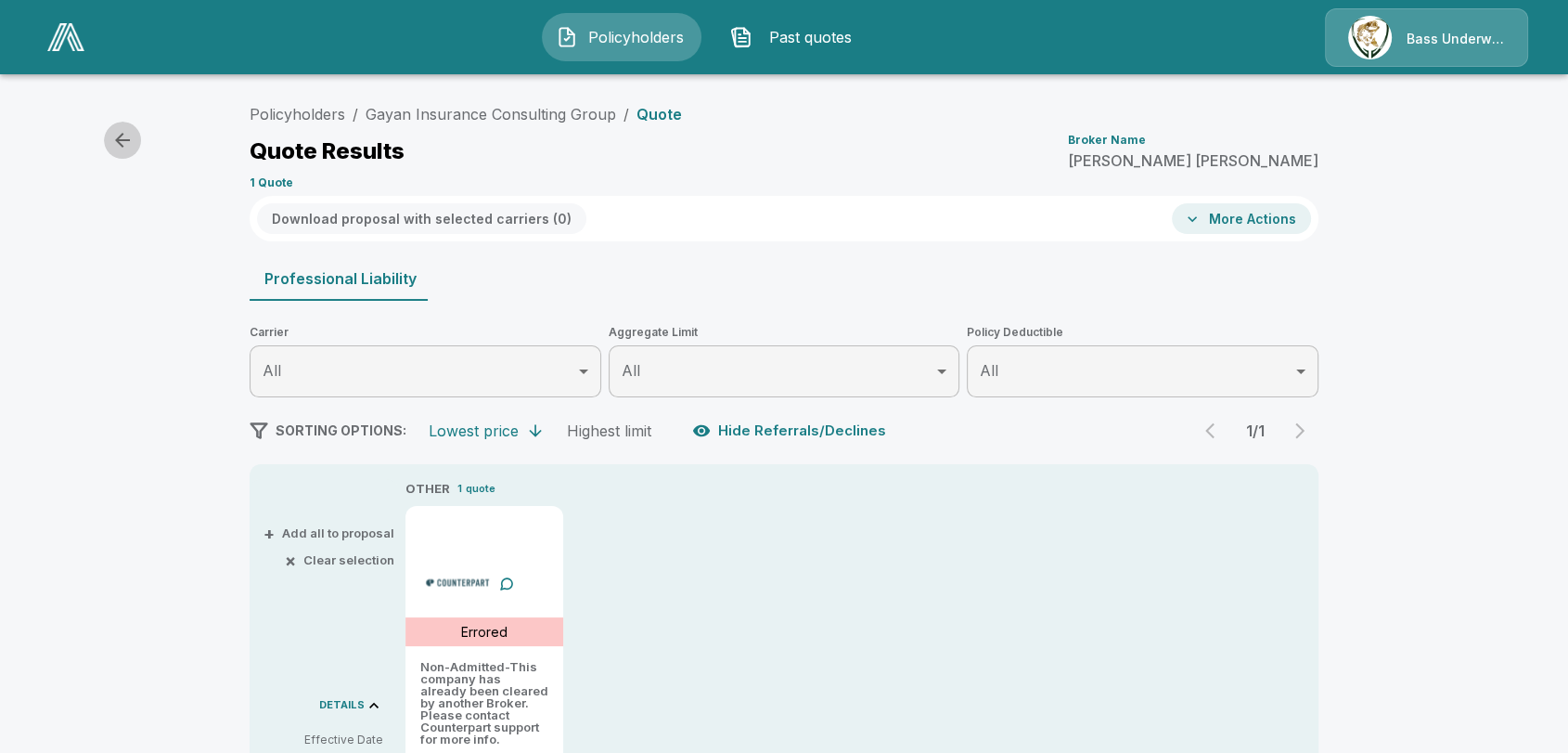
click at [119, 135] on icon "button" at bounding box center [123, 140] width 15 height 15
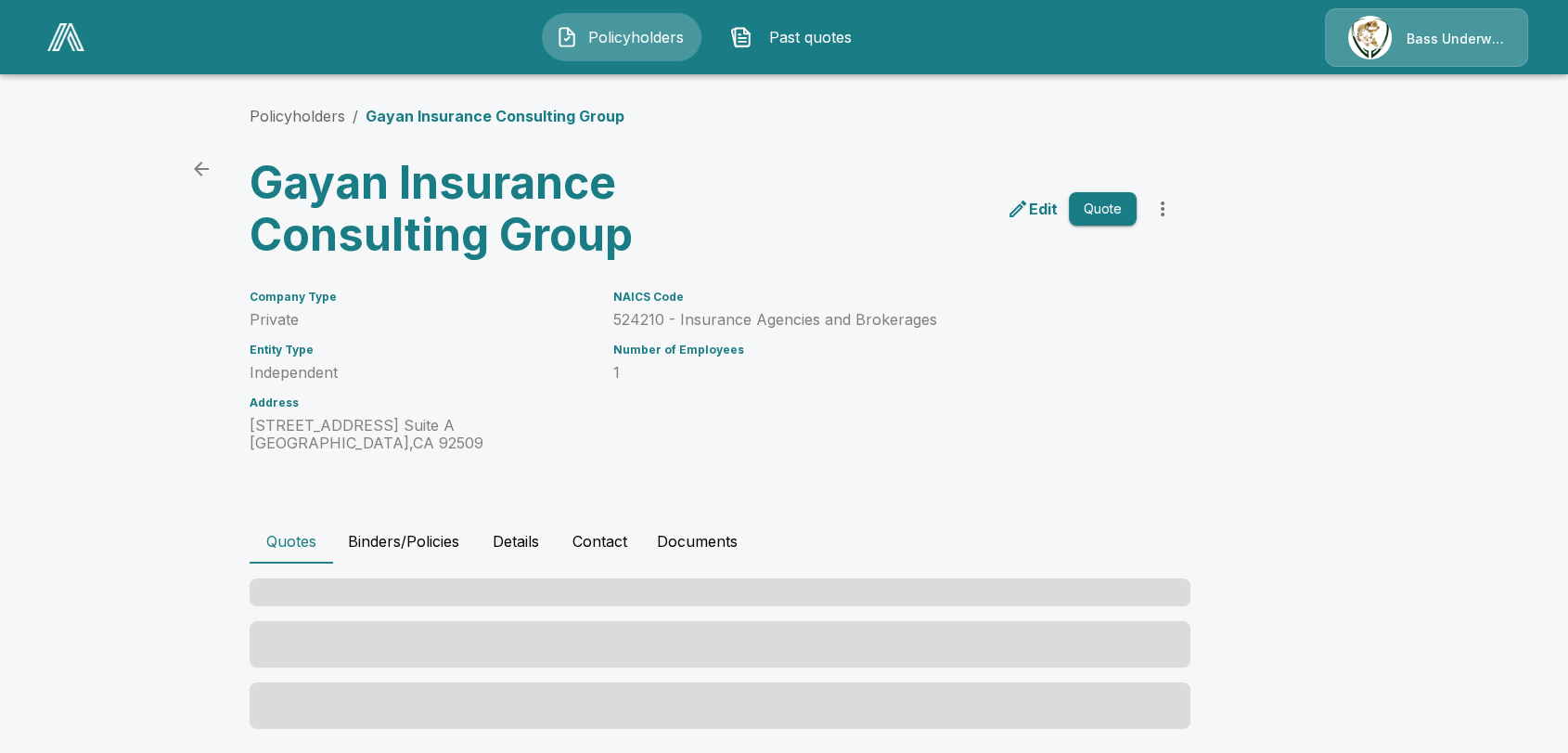
scroll to position [78, 0]
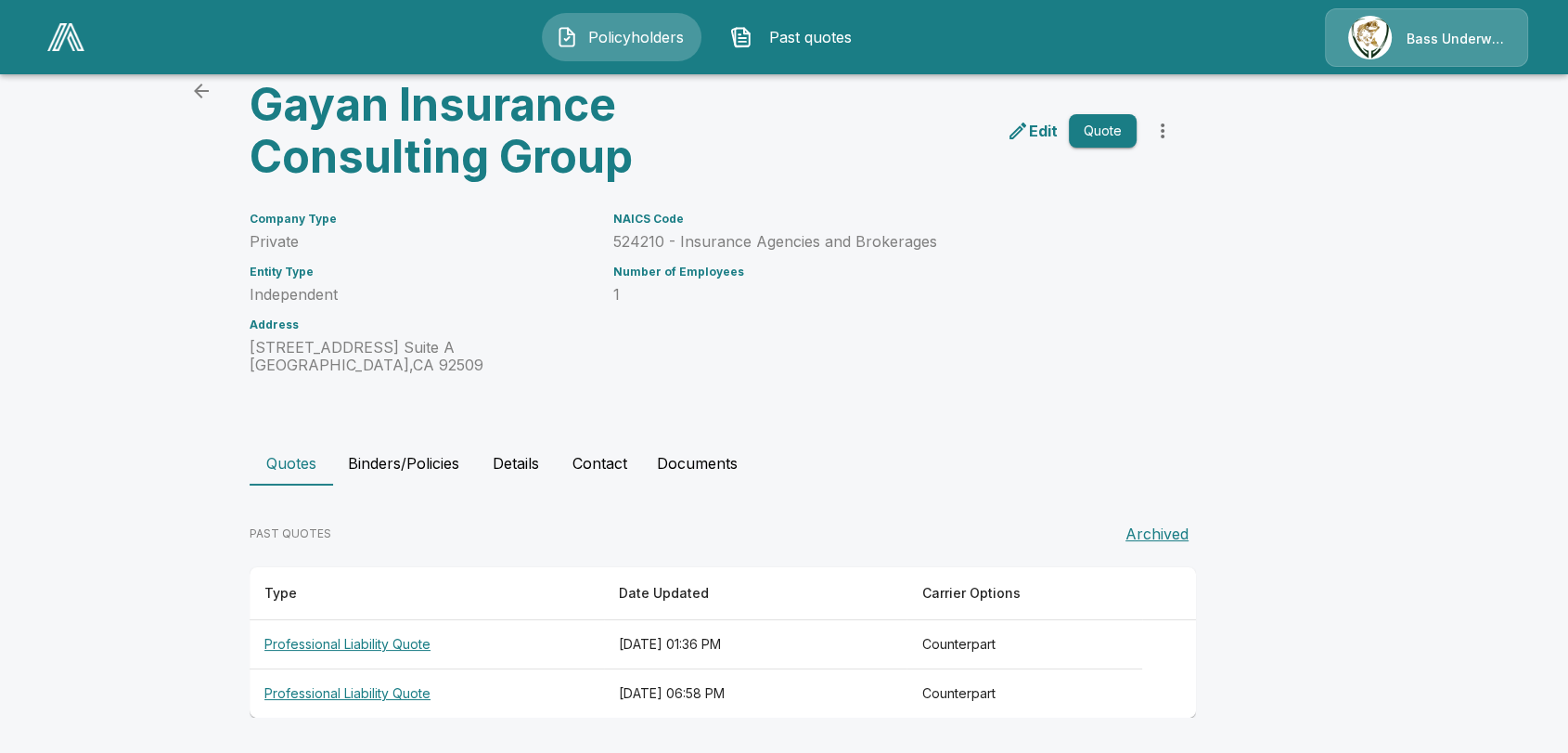
click at [371, 693] on th "Professional Liability Quote" at bounding box center [426, 693] width 354 height 49
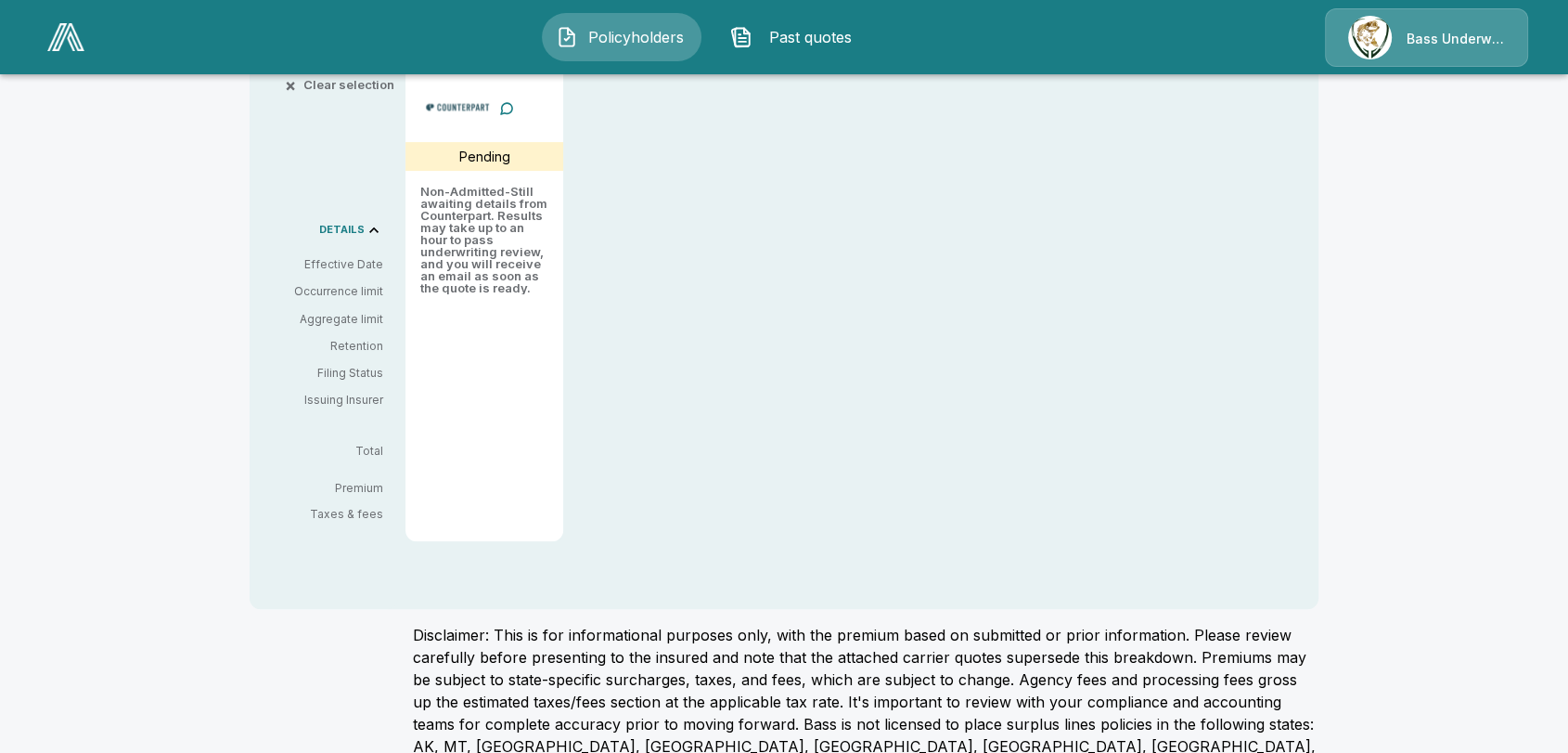
scroll to position [490, 0]
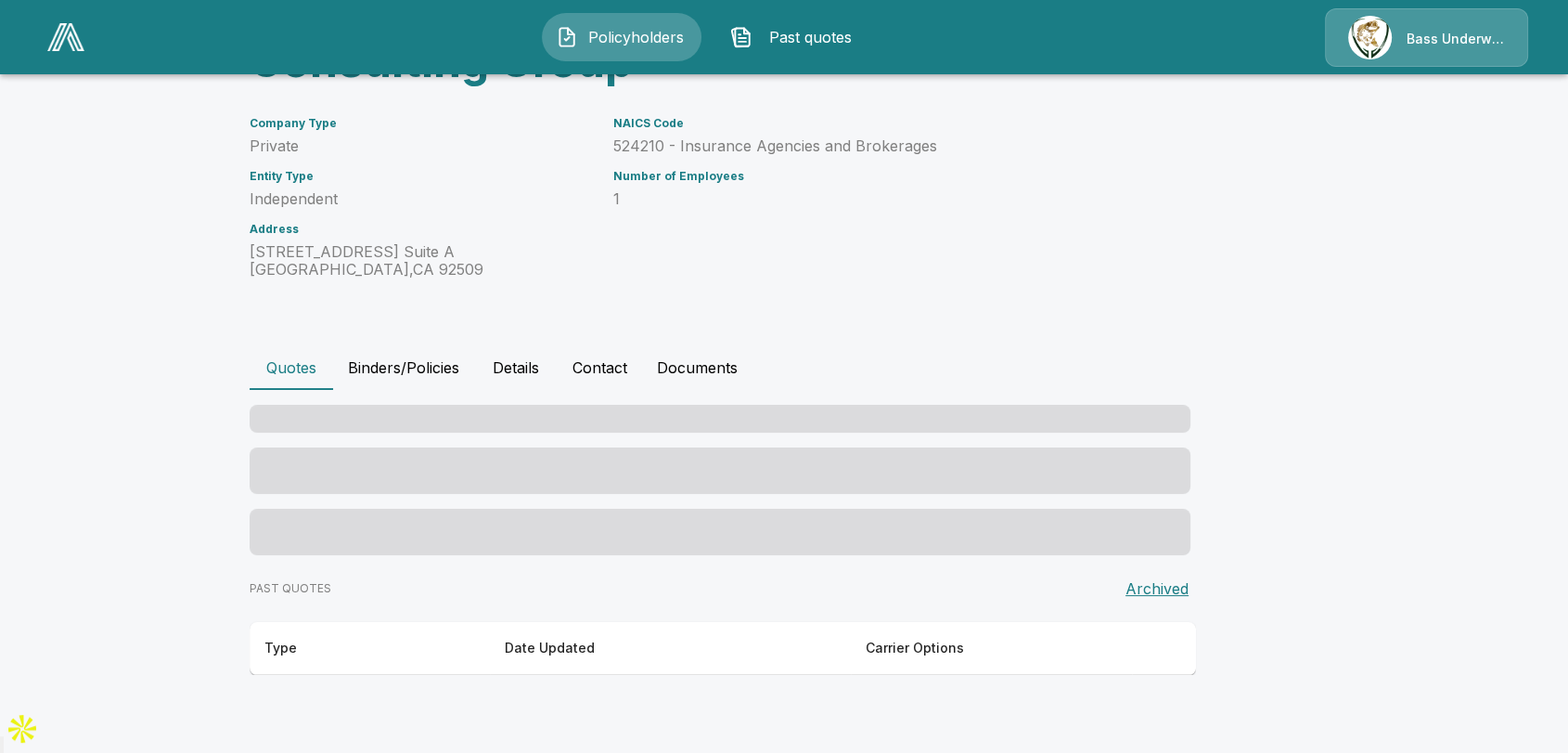
scroll to position [78, 0]
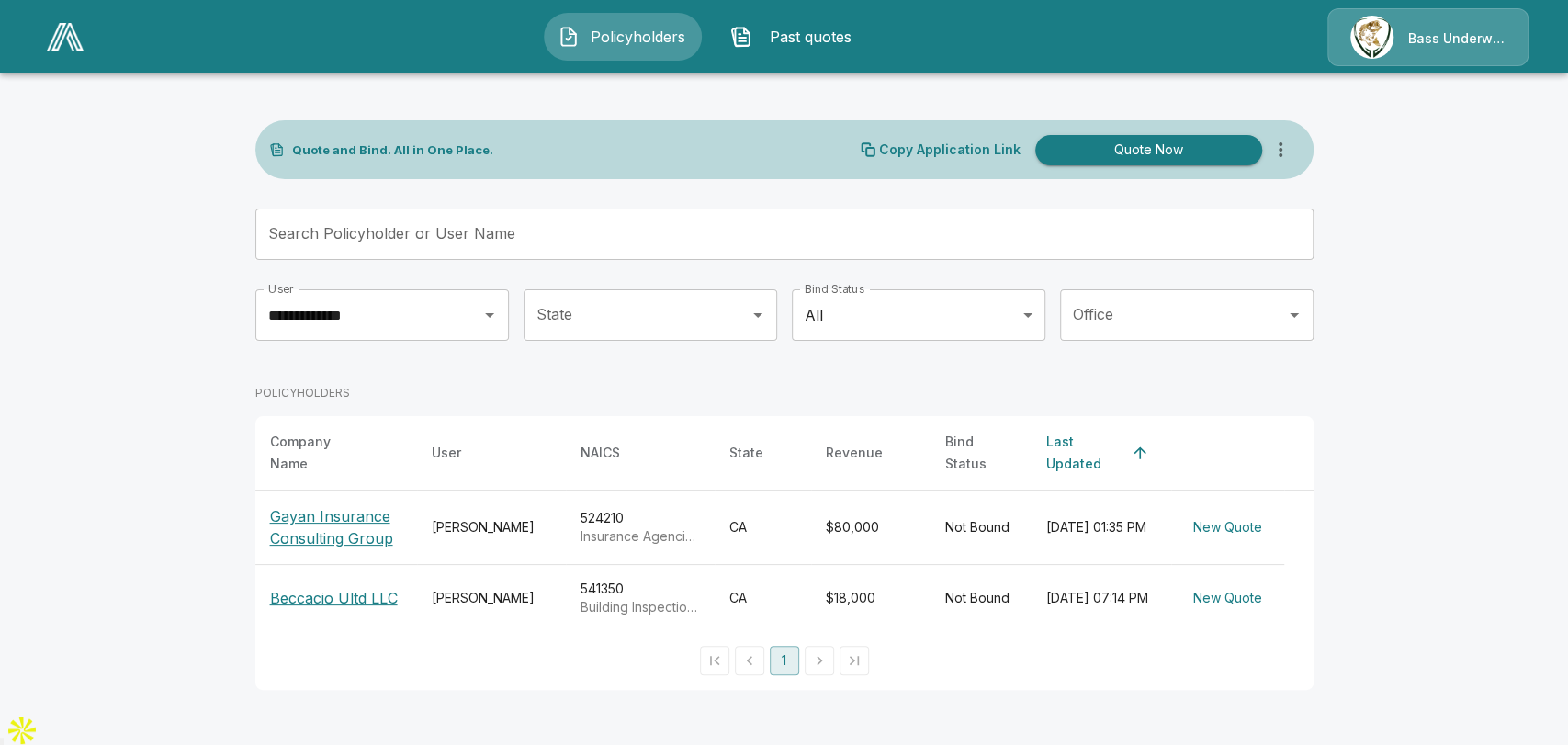
click at [332, 587] on p "Beccacio Ultd LLC" at bounding box center [334, 598] width 128 height 22
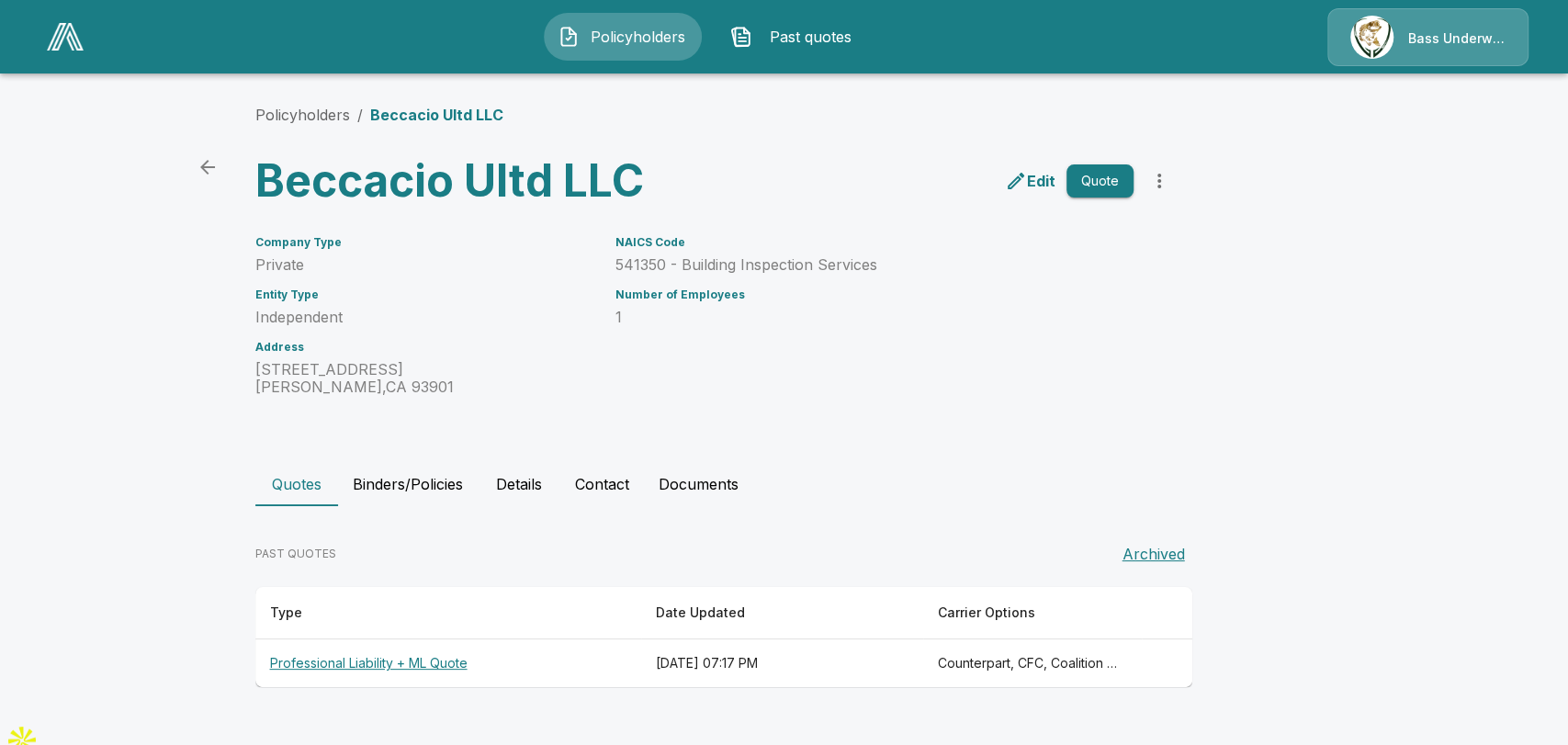
click at [383, 662] on th "Professional Liability + ML Quote" at bounding box center [449, 664] width 387 height 49
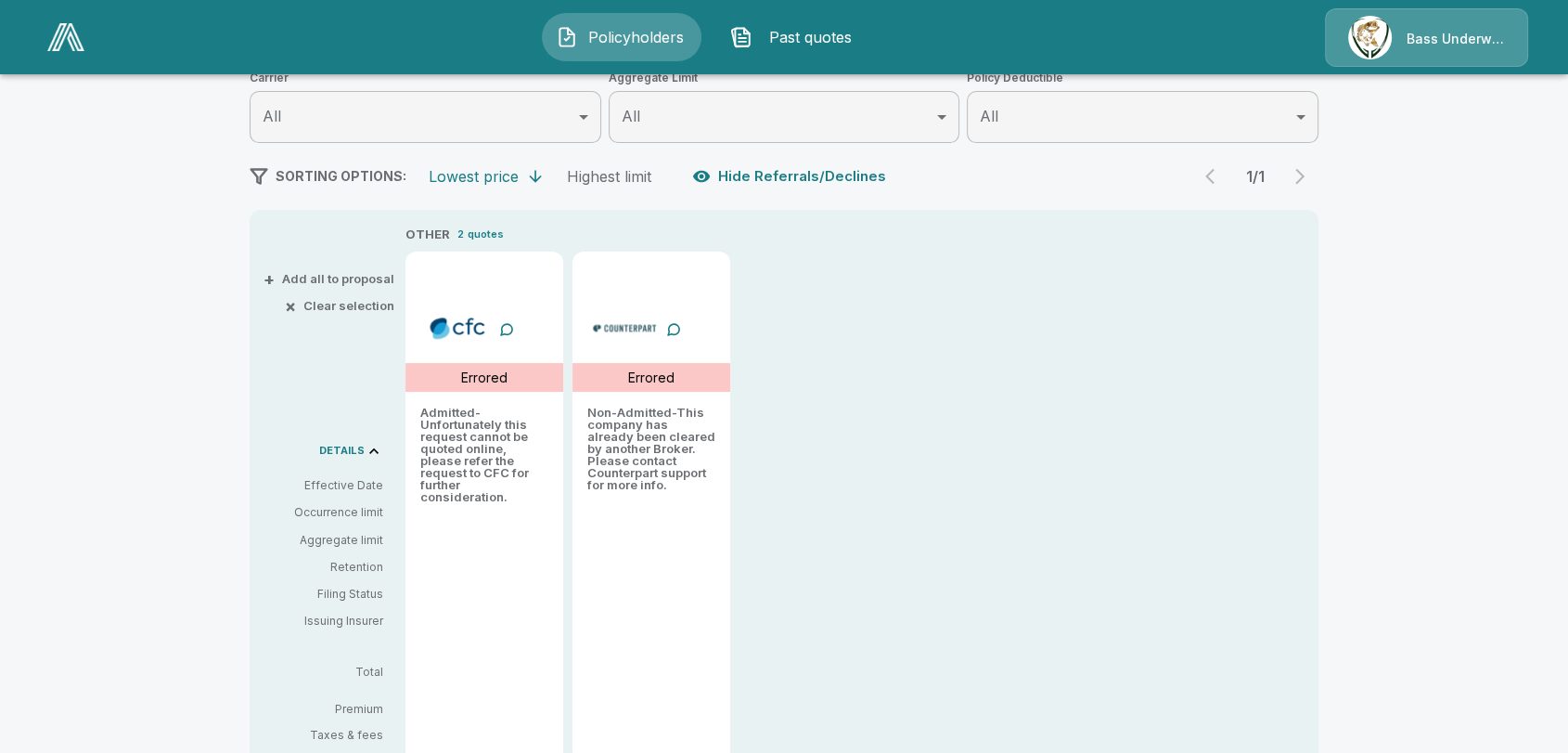
scroll to position [309, 0]
